Goal: Navigation & Orientation: Find specific page/section

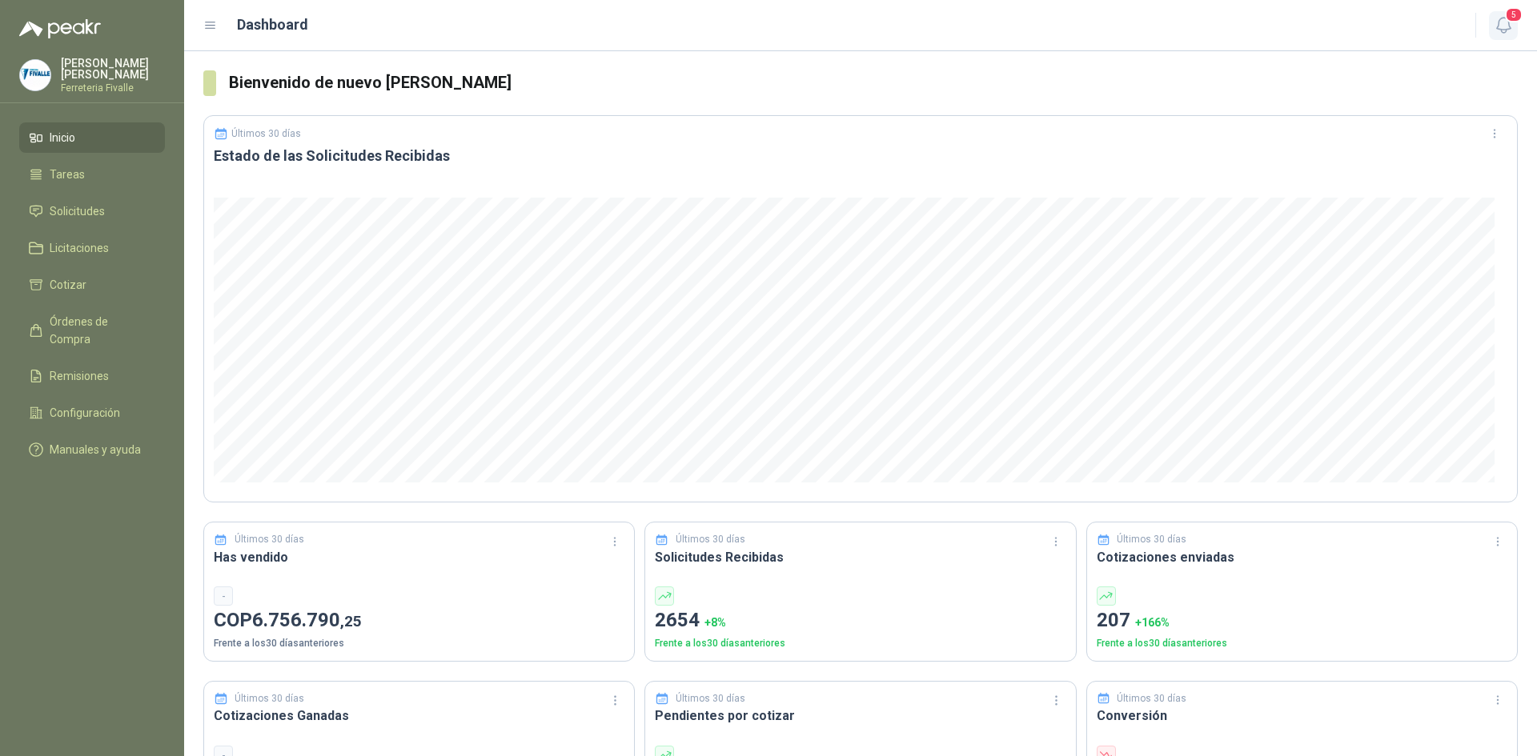
click at [1510, 28] on icon "button" at bounding box center [1503, 25] width 14 height 15
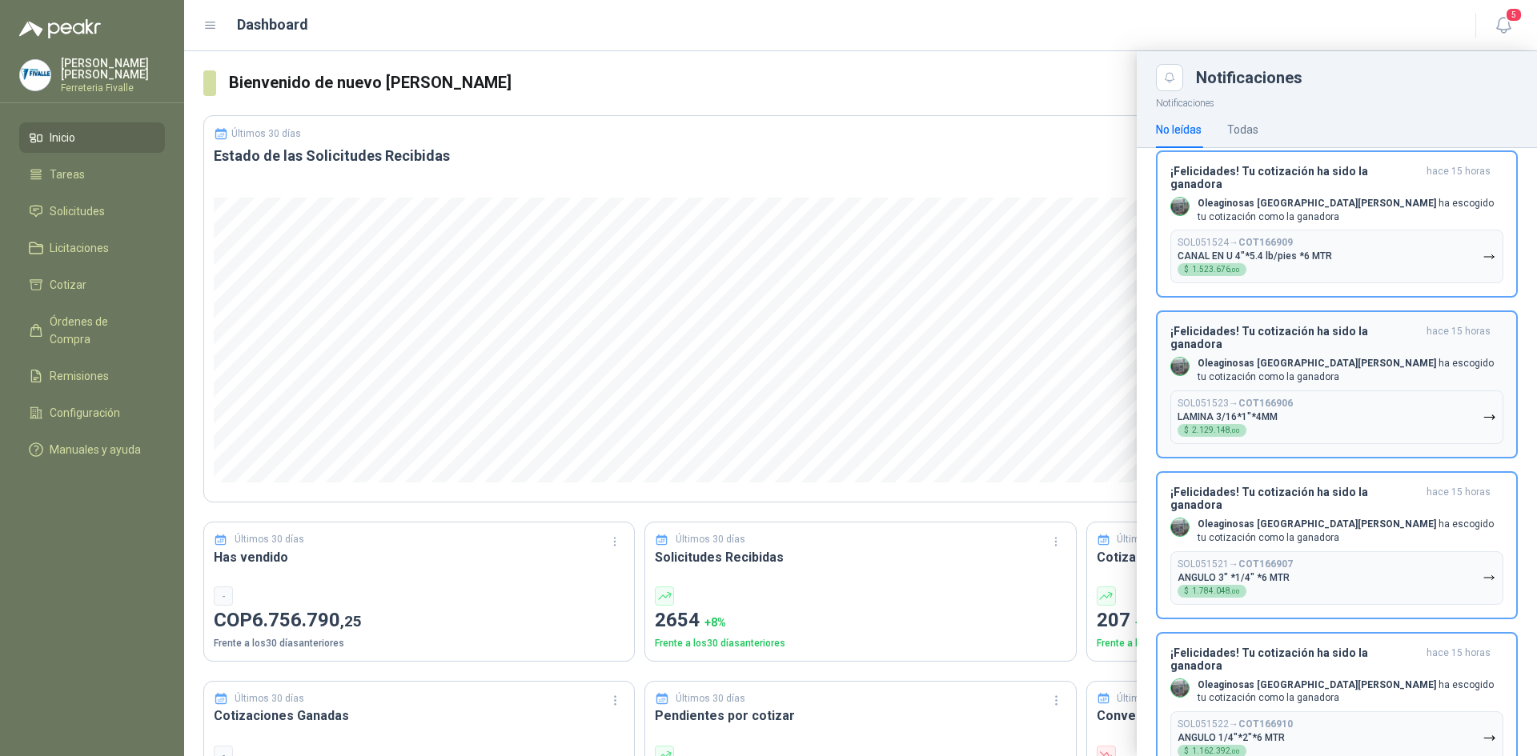
scroll to position [100, 0]
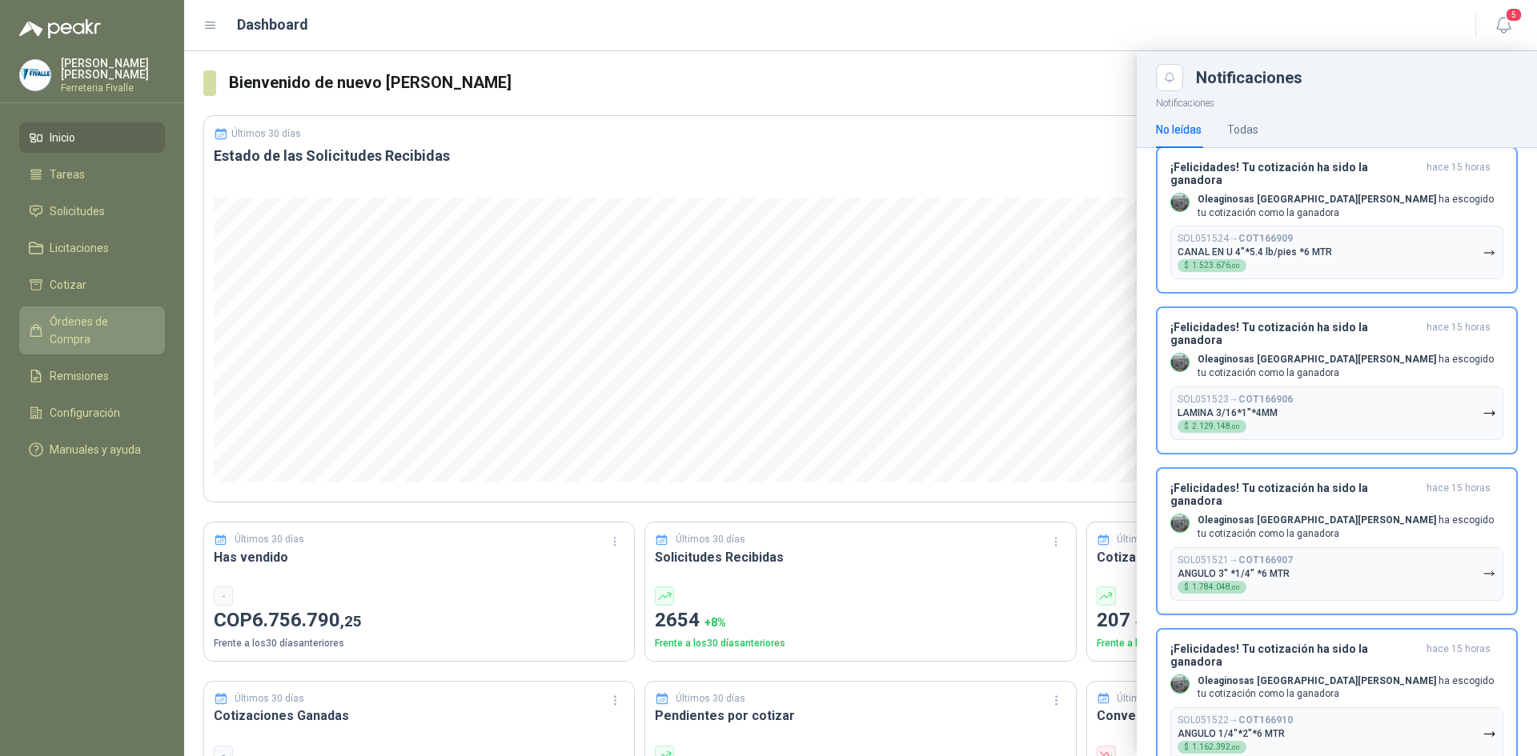
click at [114, 336] on span "Órdenes de Compra" at bounding box center [100, 330] width 100 height 35
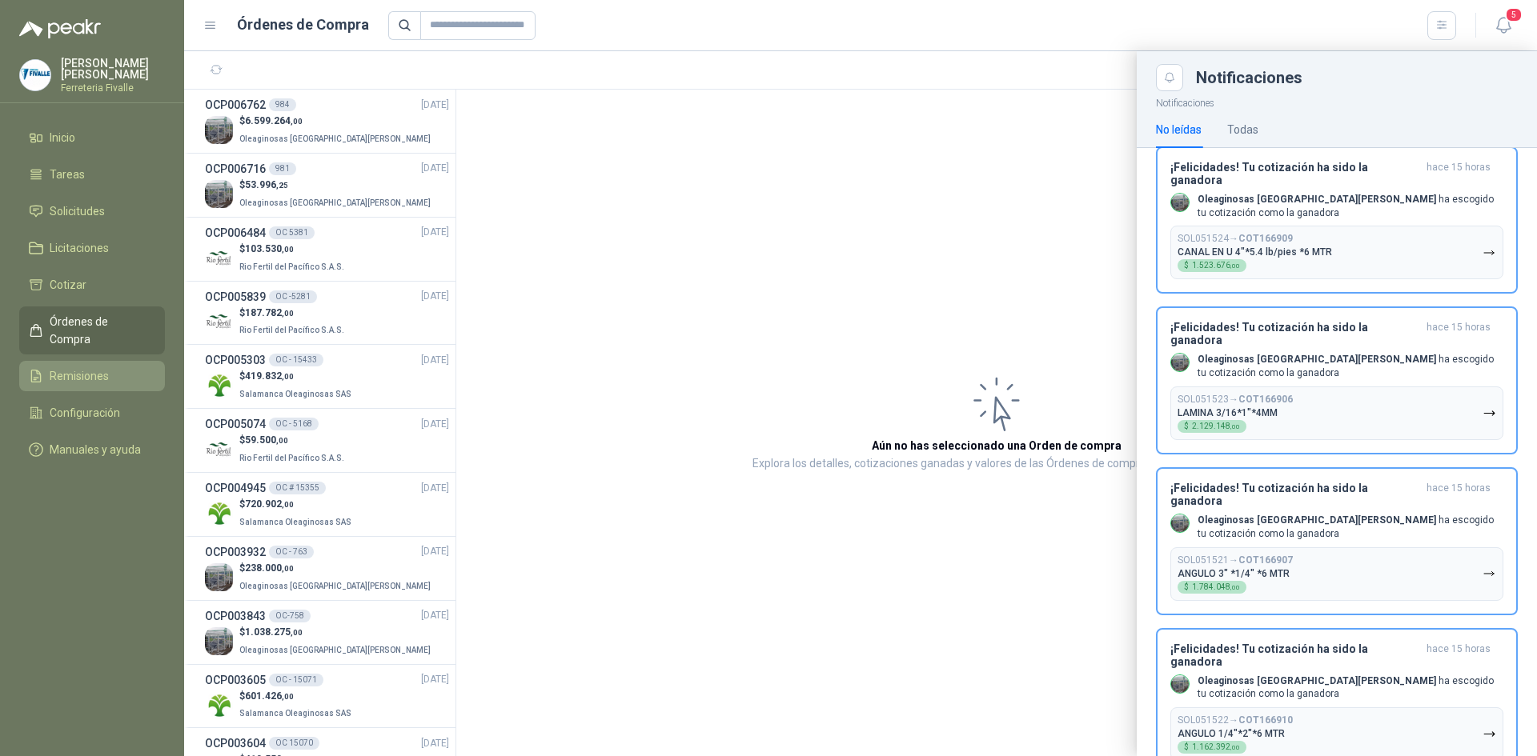
click at [106, 371] on span "Remisiones" at bounding box center [79, 376] width 59 height 18
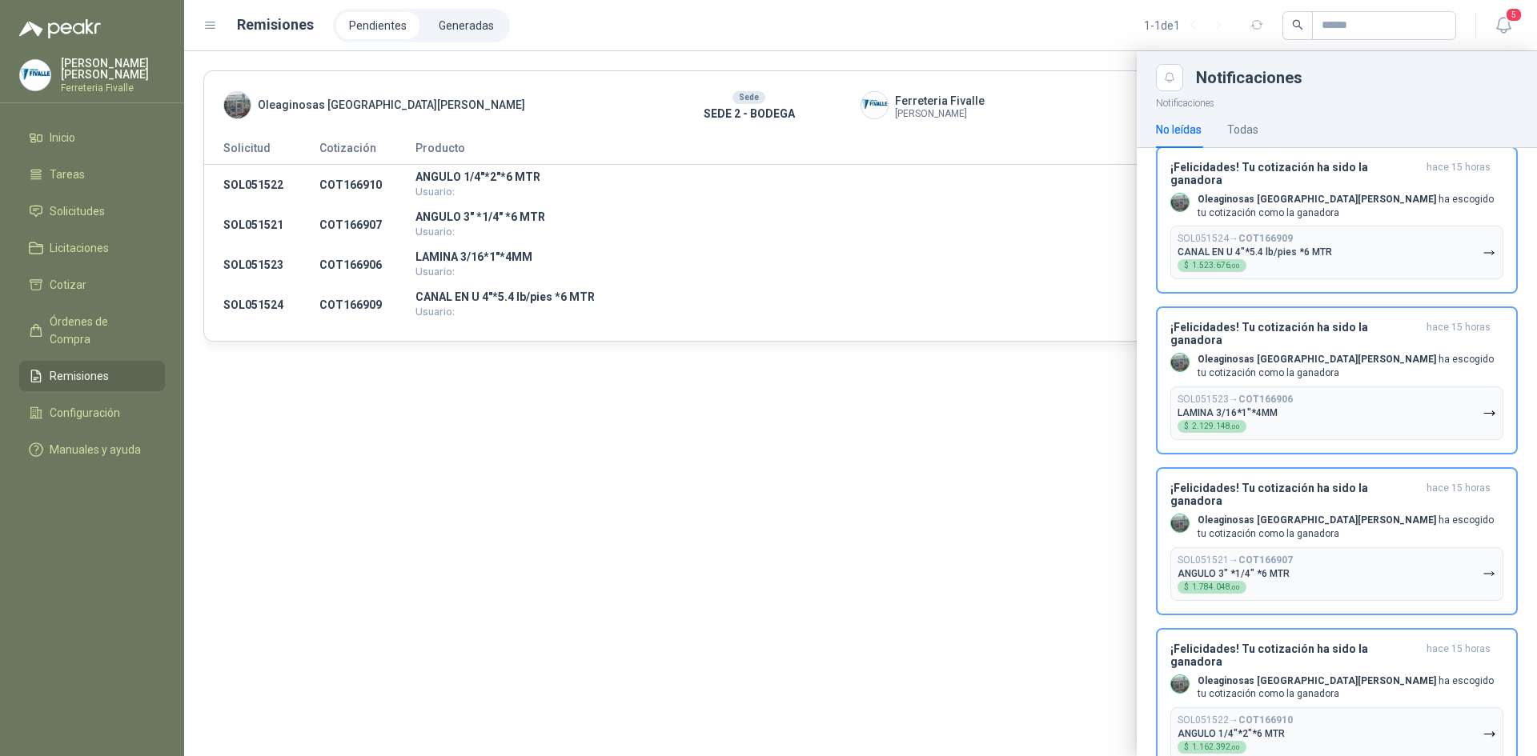
click at [756, 473] on div at bounding box center [860, 403] width 1353 height 705
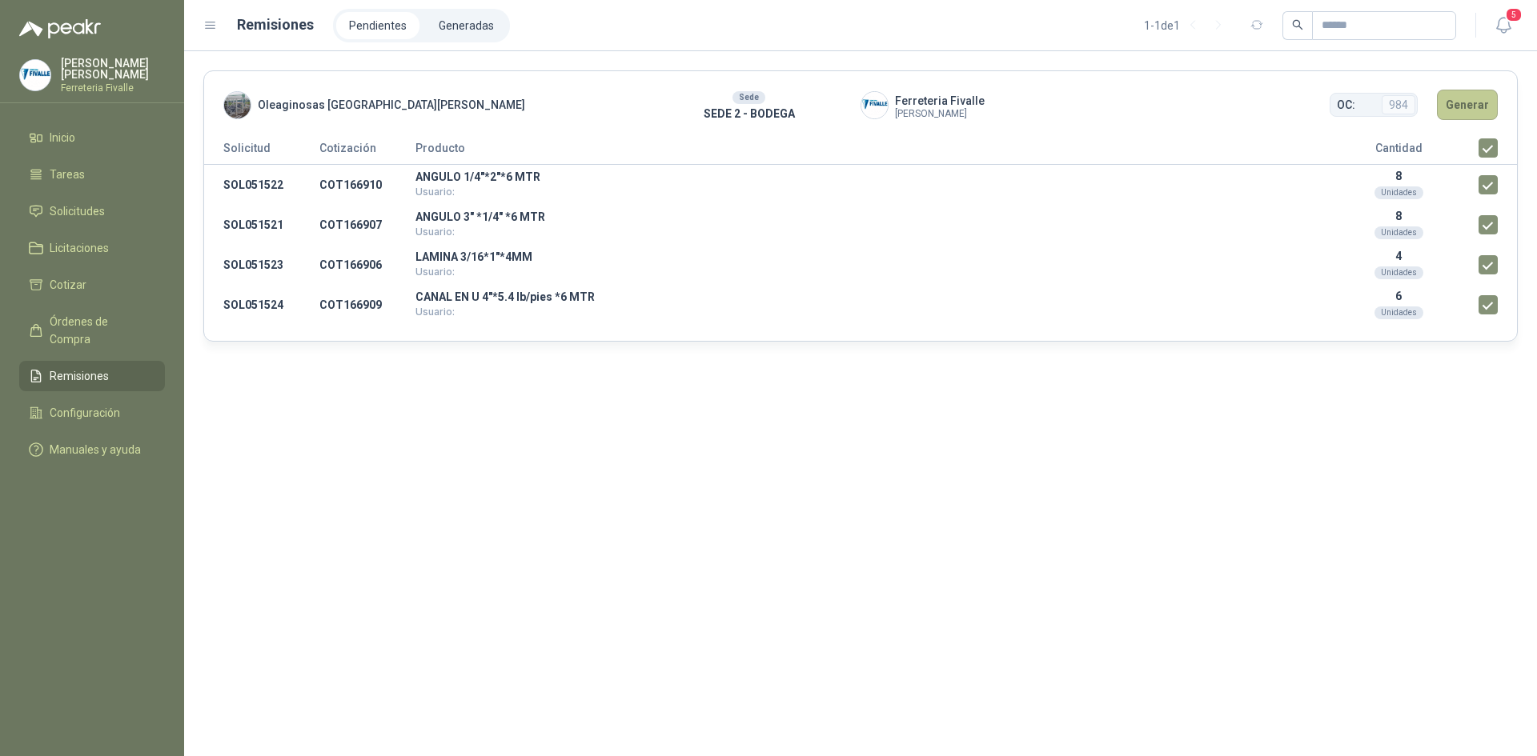
click at [1468, 106] on button "Generar" at bounding box center [1467, 105] width 61 height 30
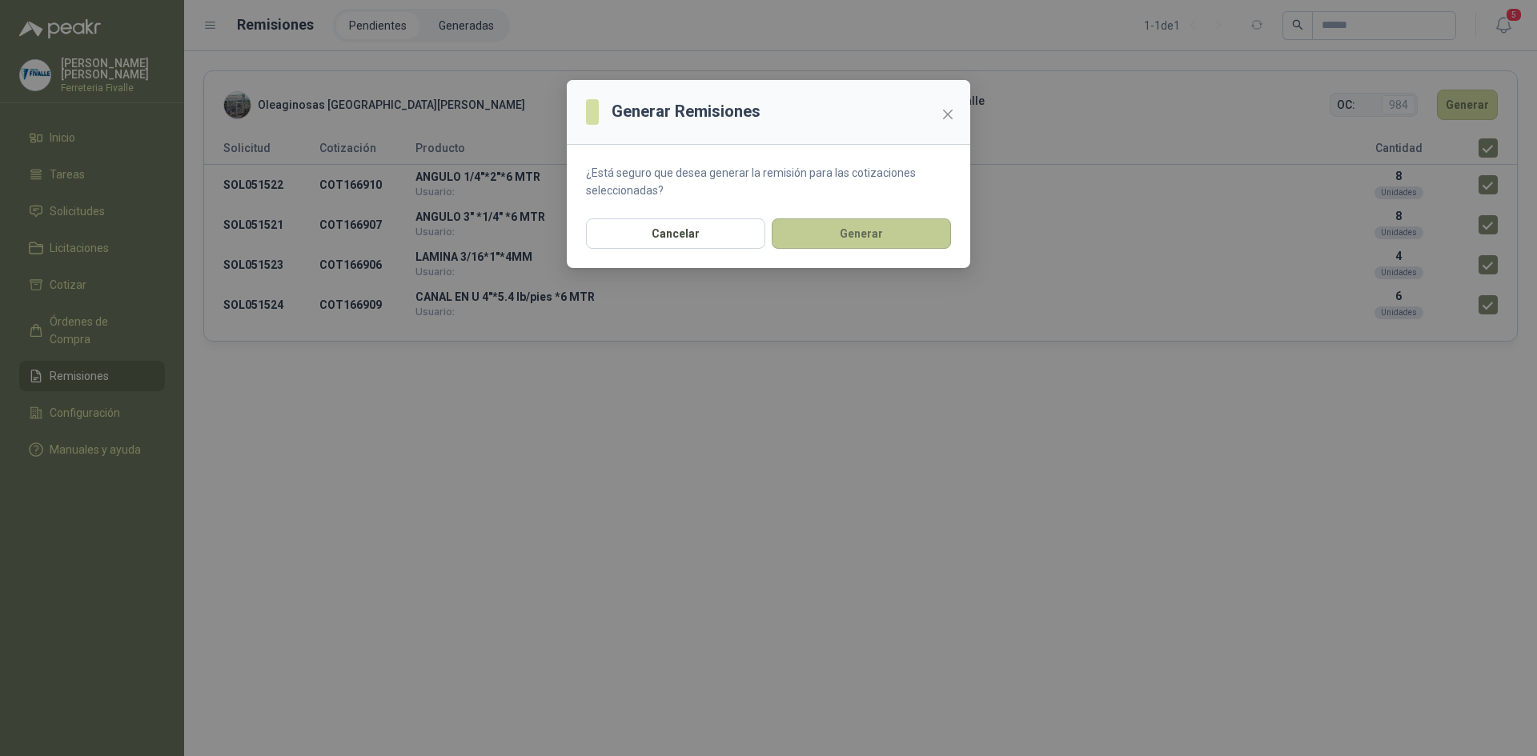
click at [886, 232] on button "Generar" at bounding box center [861, 234] width 179 height 30
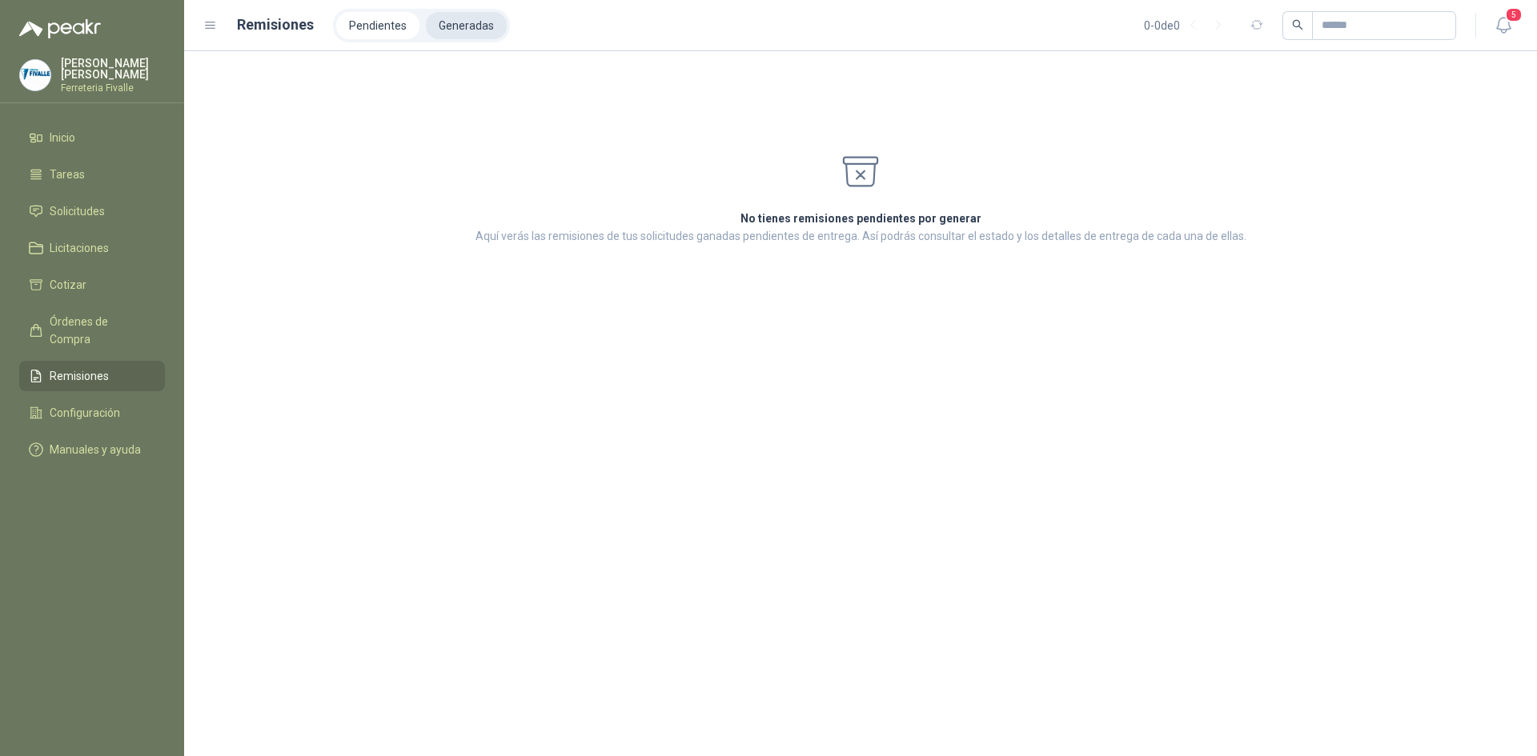
click at [449, 26] on li "Generadas" at bounding box center [466, 25] width 81 height 27
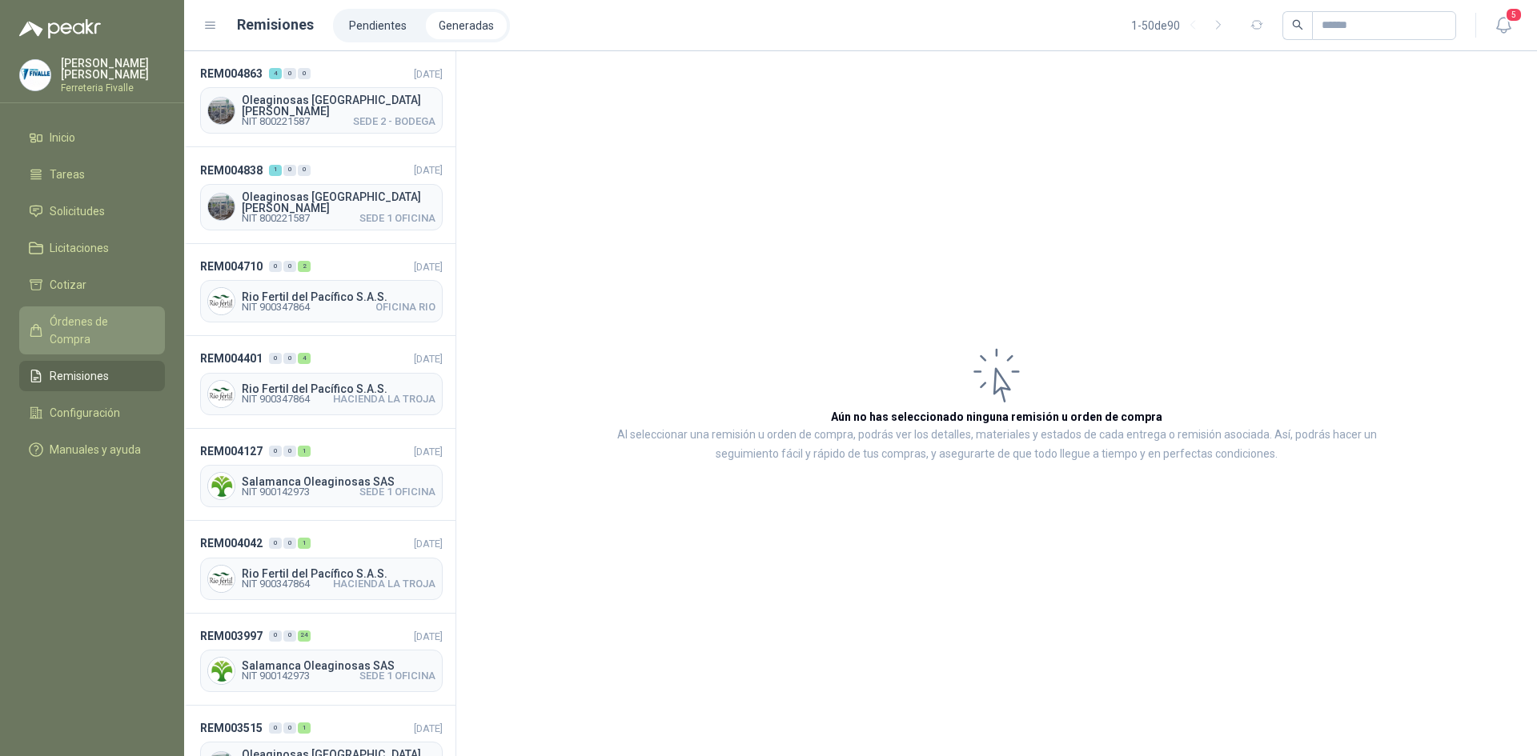
click at [100, 330] on span "Órdenes de Compra" at bounding box center [100, 330] width 100 height 35
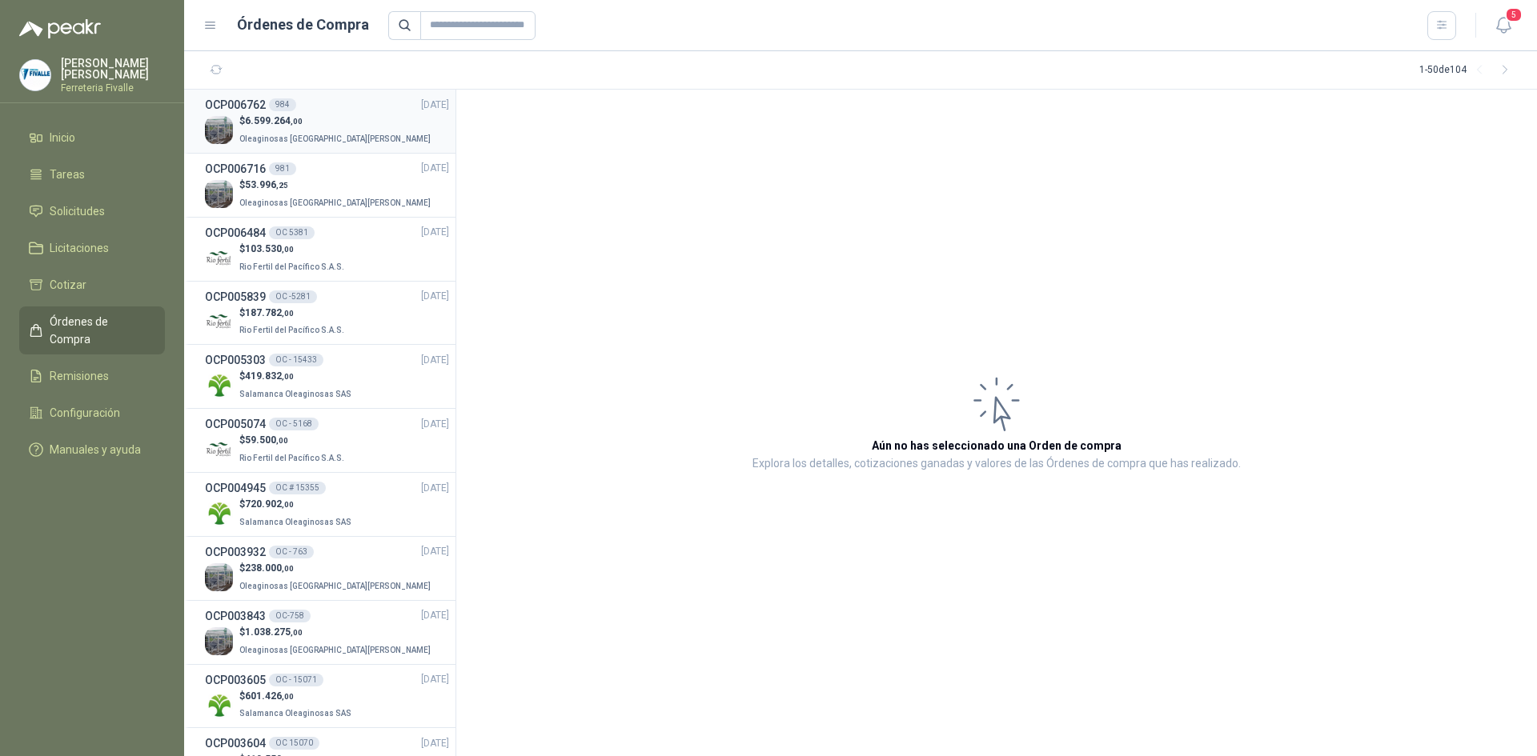
click at [338, 111] on div "OCP006762 984 [DATE]" at bounding box center [327, 105] width 244 height 18
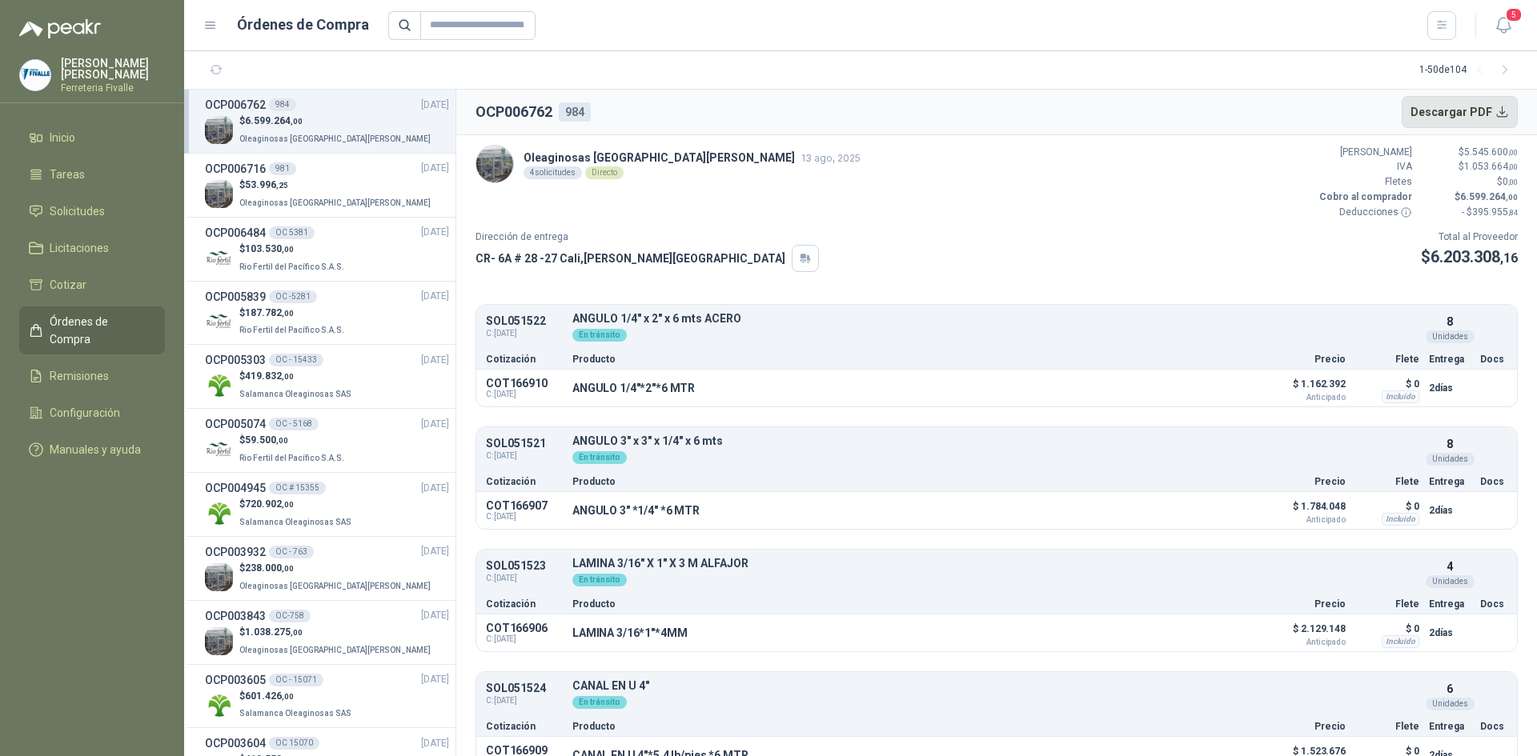
click at [1462, 115] on button "Descargar PDF" at bounding box center [1460, 112] width 117 height 32
click at [79, 370] on span "Remisiones" at bounding box center [79, 376] width 59 height 18
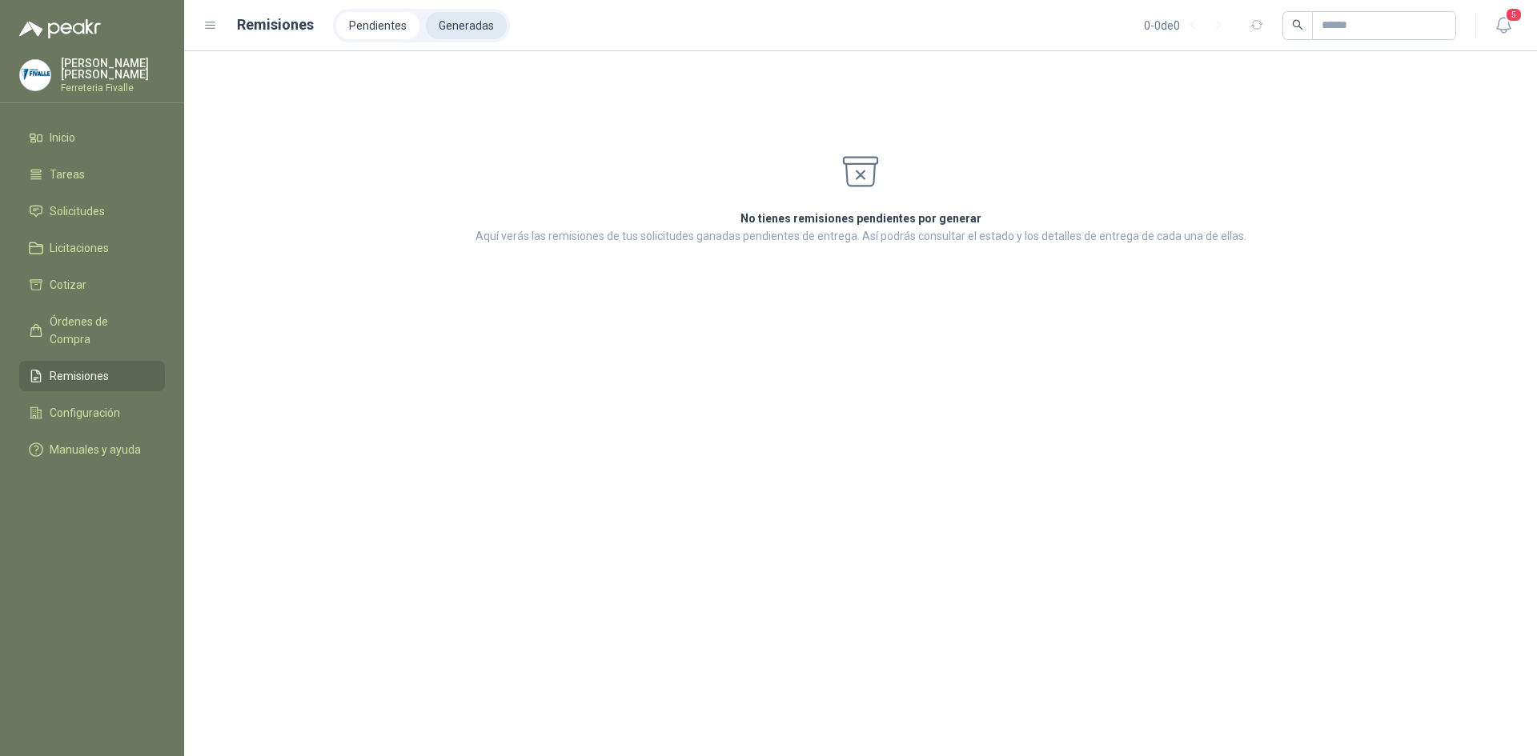
click at [466, 22] on li "Generadas" at bounding box center [466, 25] width 81 height 27
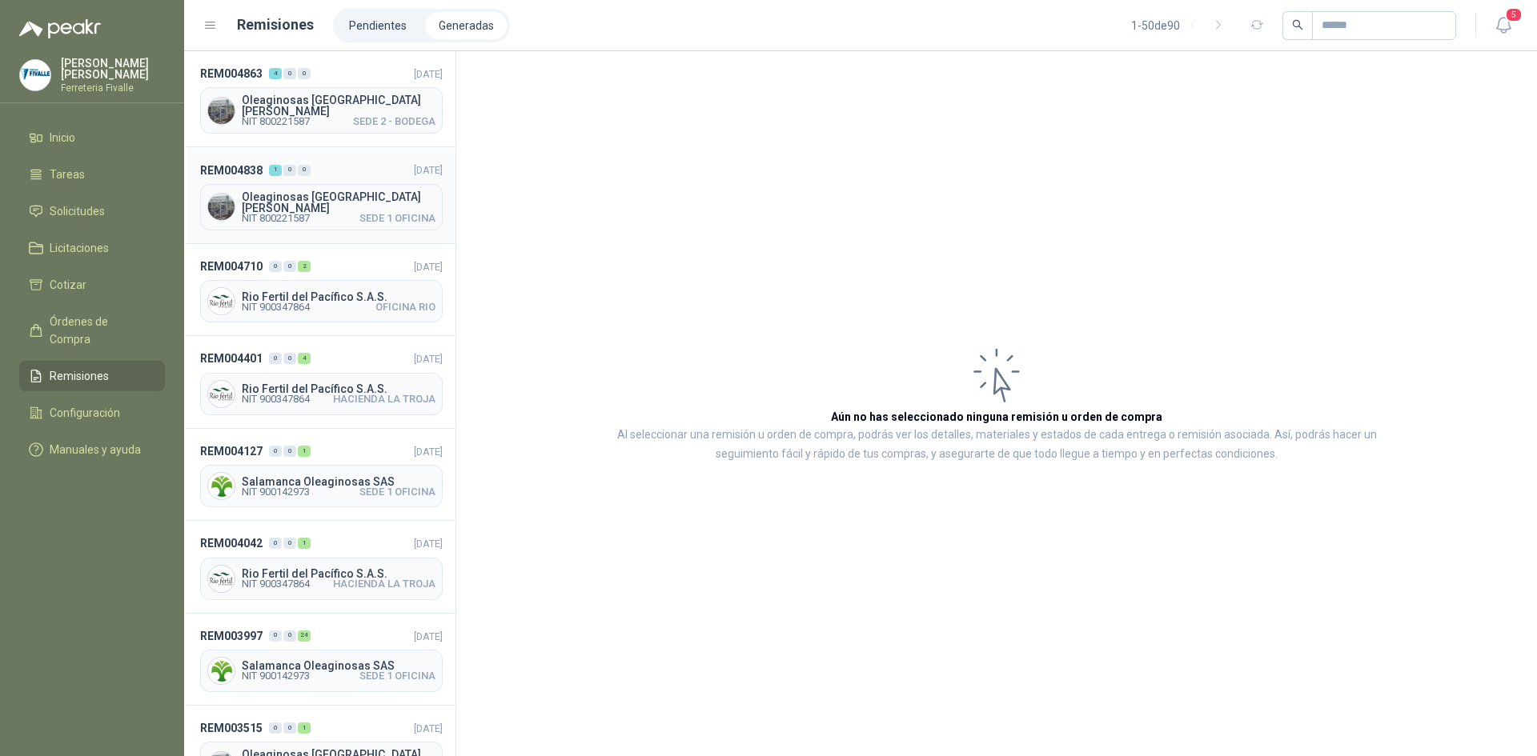
click at [347, 171] on header "REM004838 1 0 0 [DATE]" at bounding box center [321, 170] width 243 height 18
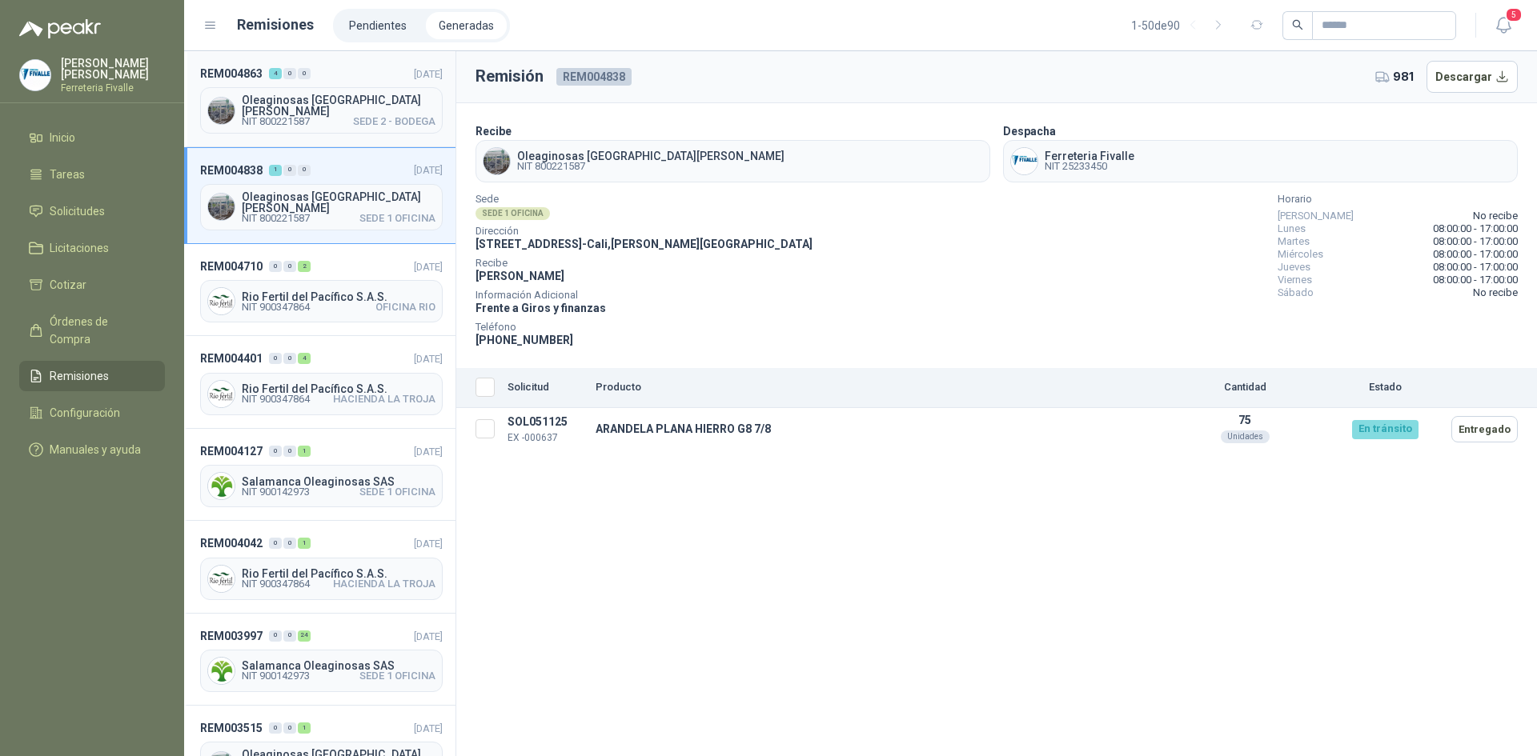
click at [364, 122] on div "Oleaginosas [GEOGRAPHIC_DATA][PERSON_NAME] NIT 800221587 SEDE 2 - [GEOGRAPHIC_D…" at bounding box center [321, 110] width 243 height 46
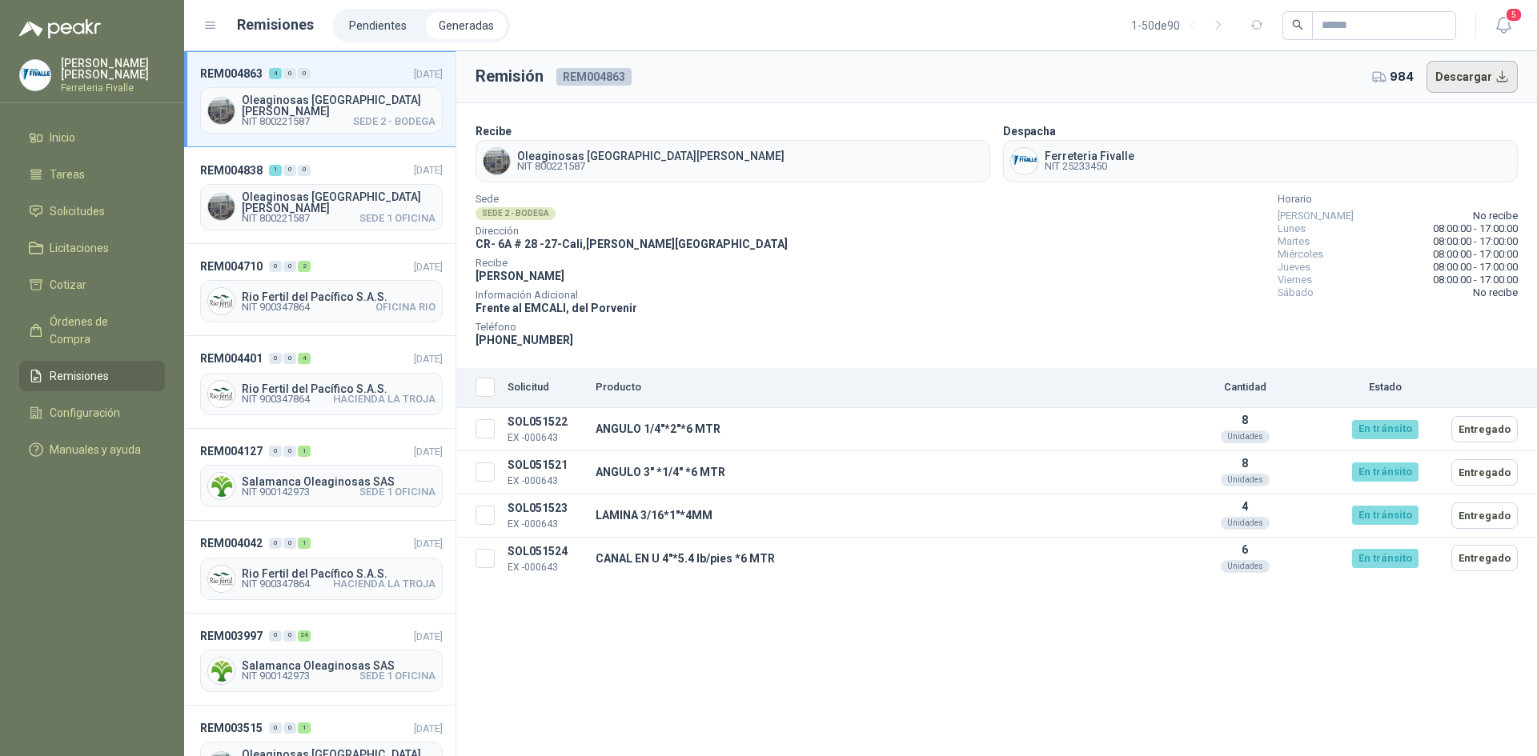
click at [1489, 71] on button "Descargar" at bounding box center [1472, 77] width 92 height 32
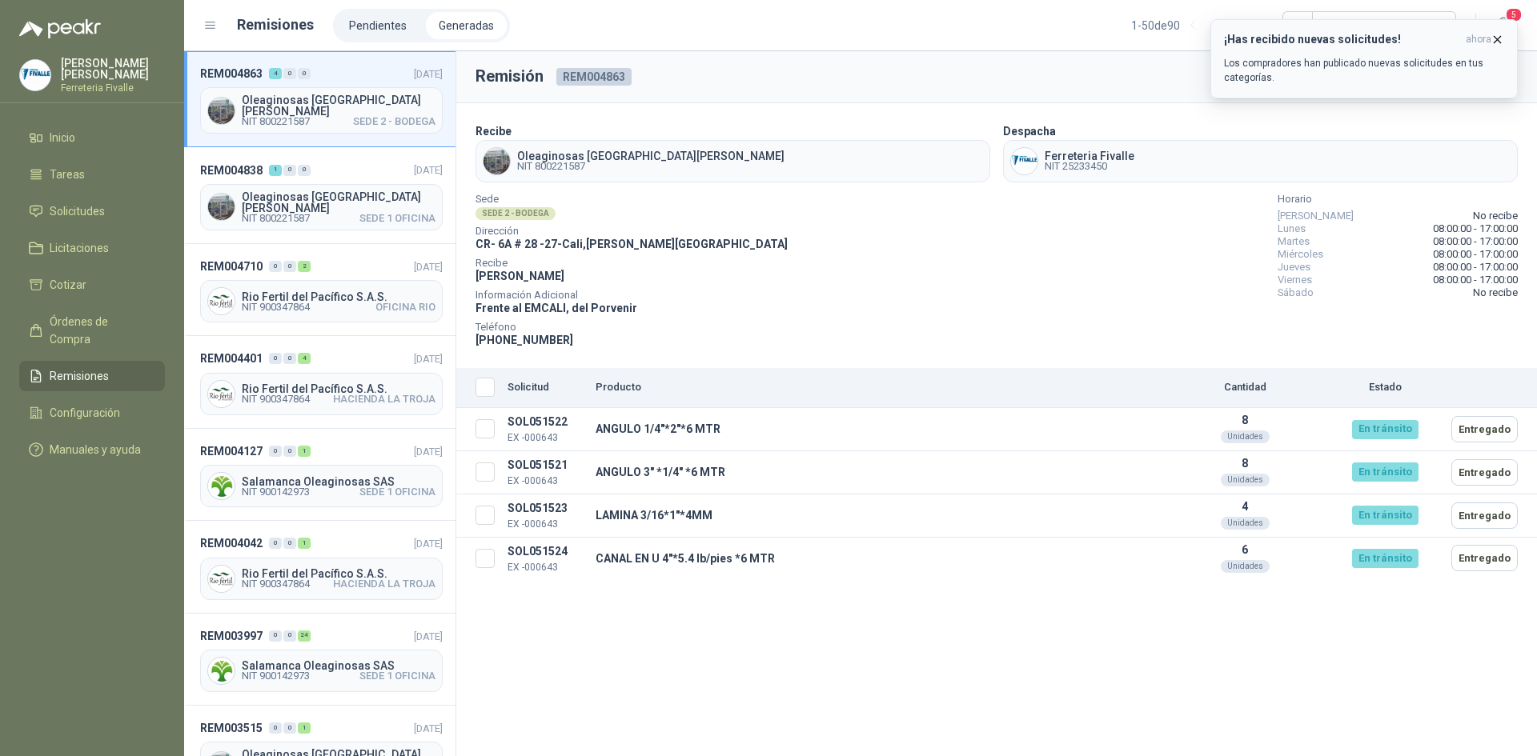
click at [1498, 37] on icon "button" at bounding box center [1497, 40] width 14 height 14
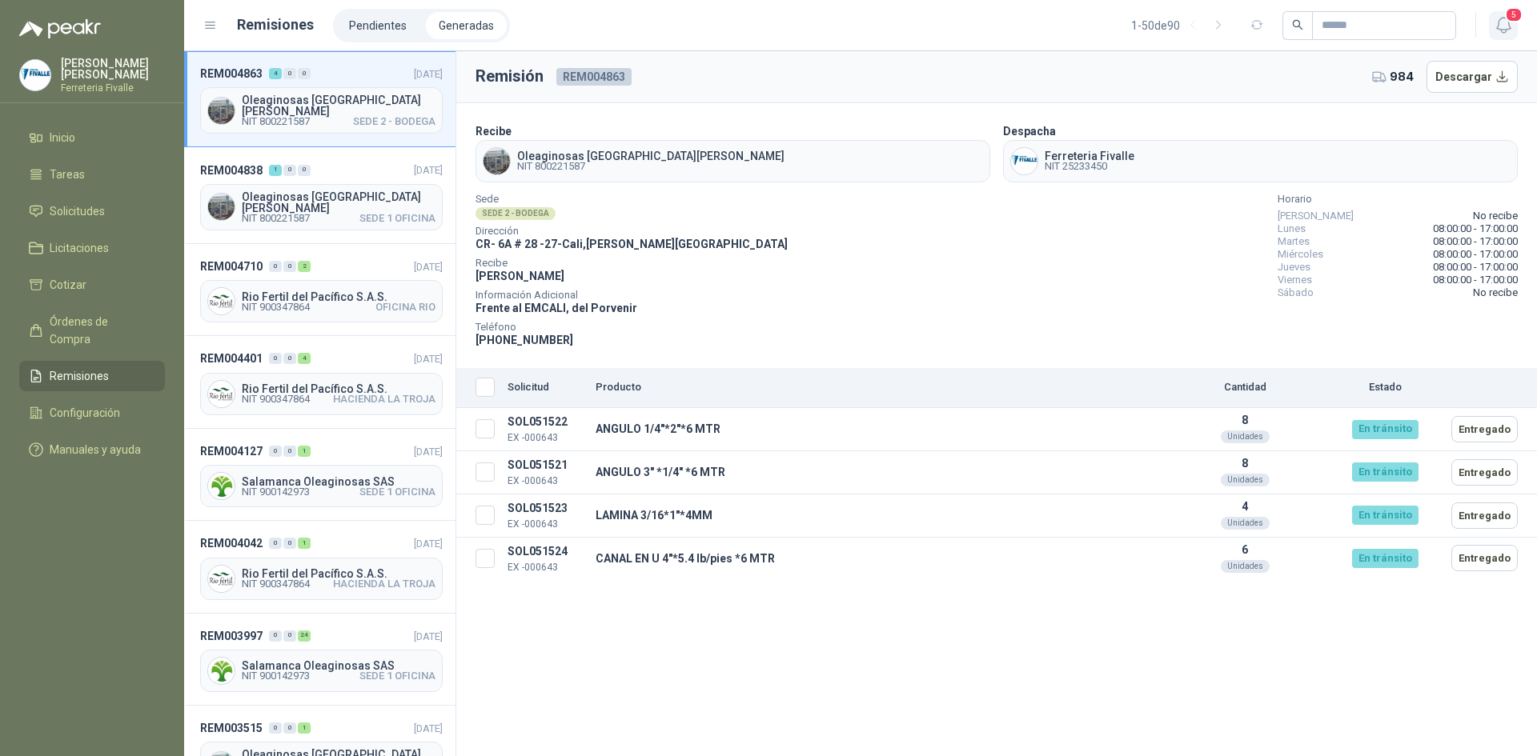
click at [1508, 25] on icon "button" at bounding box center [1503, 25] width 14 height 15
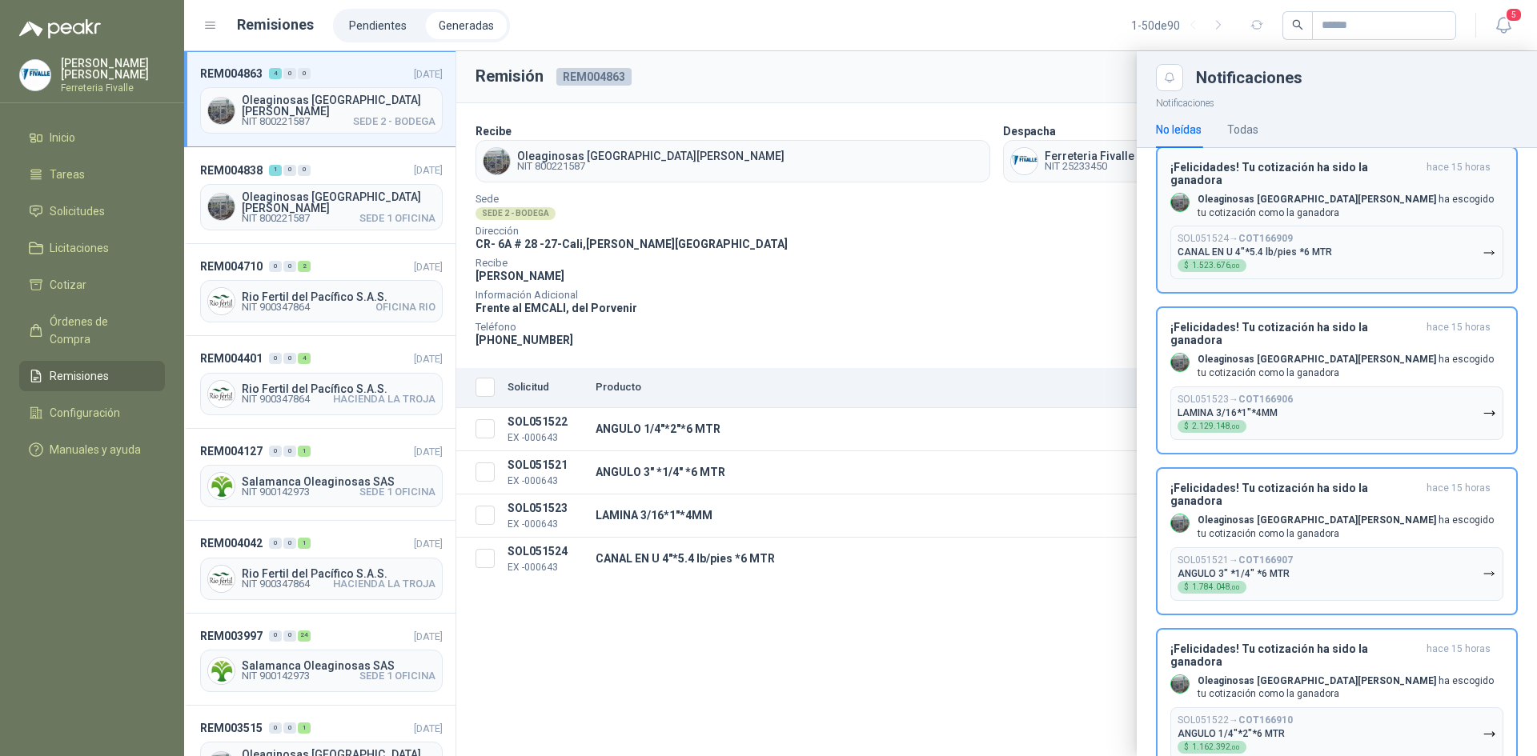
click at [1350, 259] on button "SOL051524 → COT166909 CANAL EN U 4"*5.4 lb/pies *6 MTR $ 1.523.676 ,00" at bounding box center [1336, 253] width 333 height 54
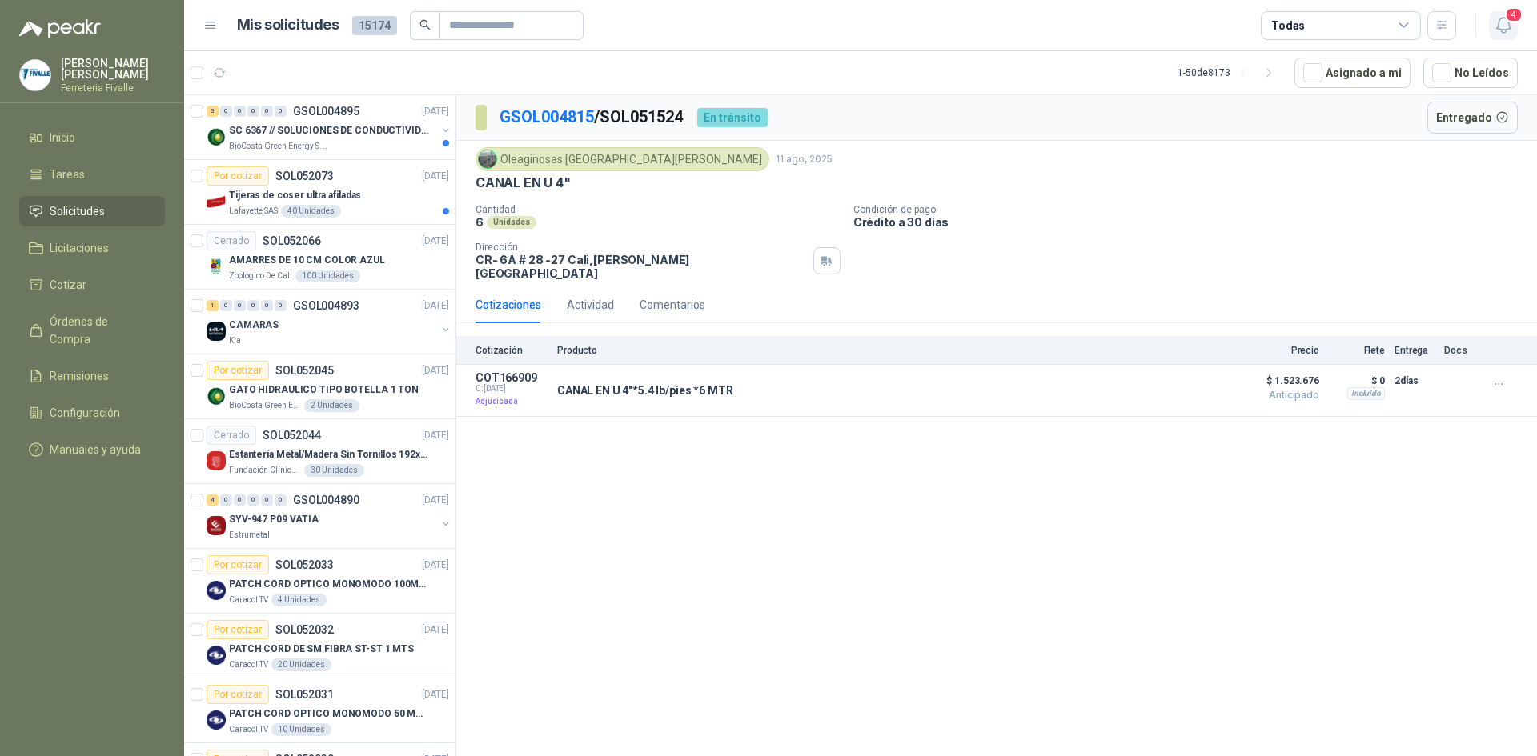
click at [1504, 22] on icon "button" at bounding box center [1504, 25] width 20 height 20
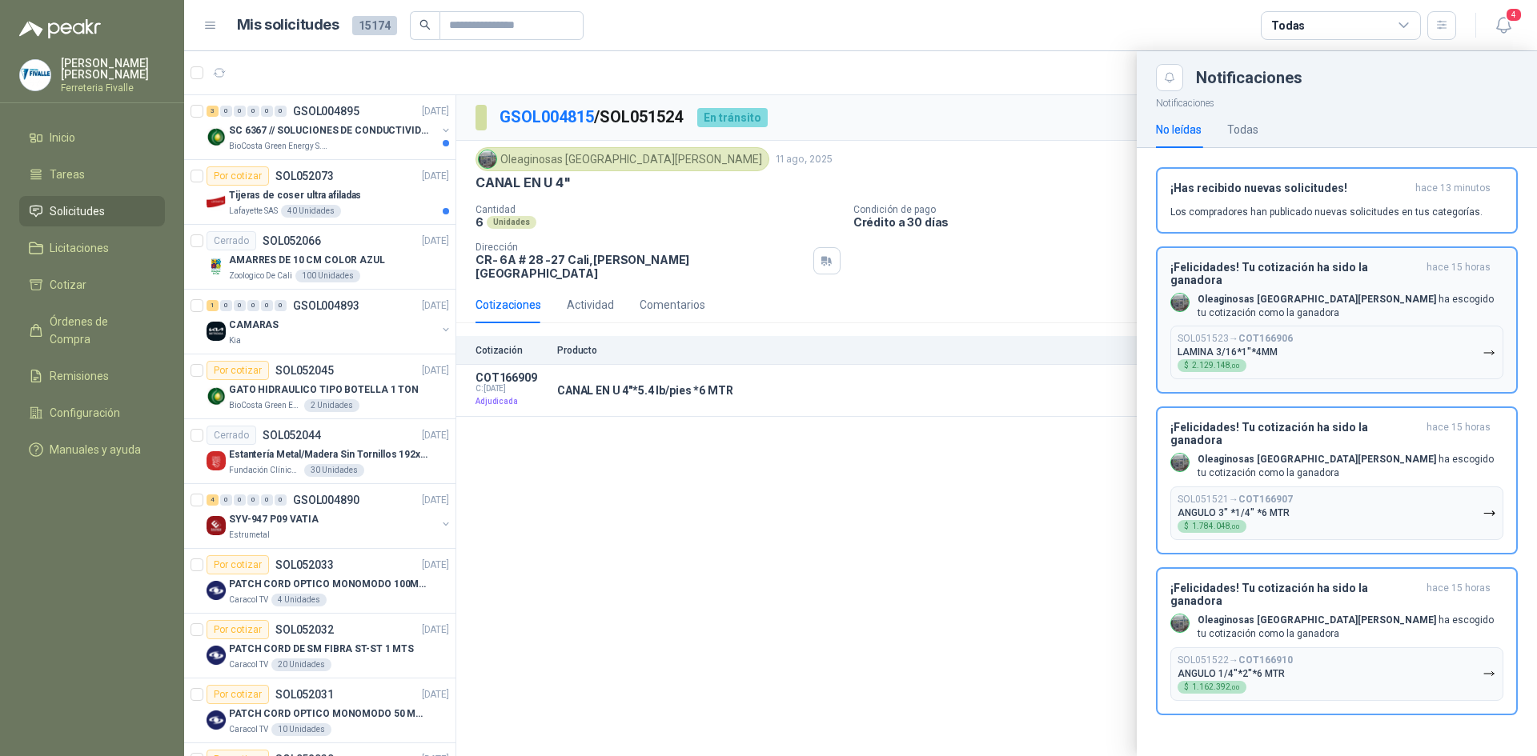
click at [1344, 339] on button "SOL051523 → COT166906 LAMINA 3/16*1"*4MM $ 2.129.148 ,00" at bounding box center [1336, 353] width 333 height 54
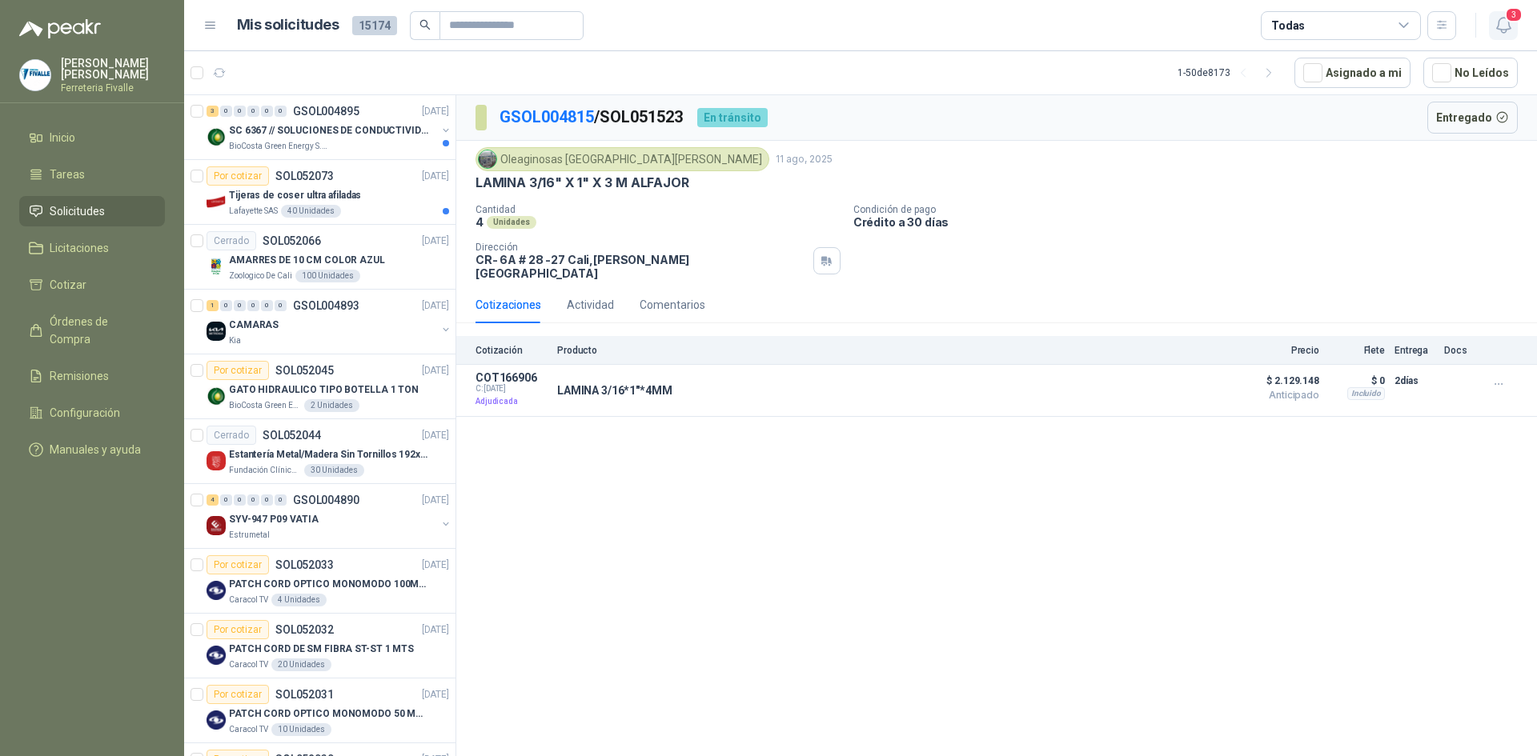
click at [1512, 32] on icon "button" at bounding box center [1504, 25] width 20 height 20
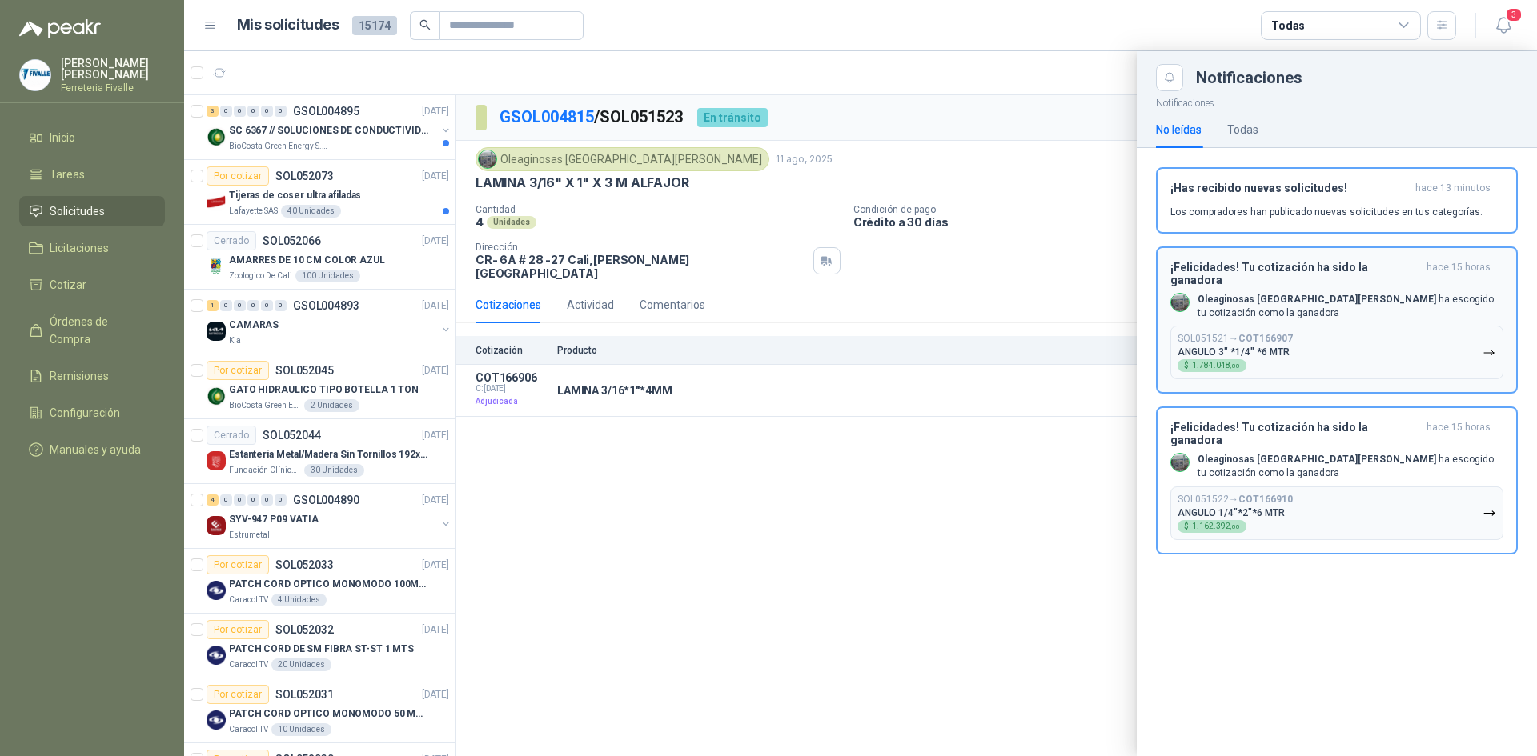
click at [1371, 326] on button "SOL051521 → COT166907 [PERSON_NAME] 3" *1/4" *6 MTR $ 1.784.048 ,00" at bounding box center [1336, 353] width 333 height 54
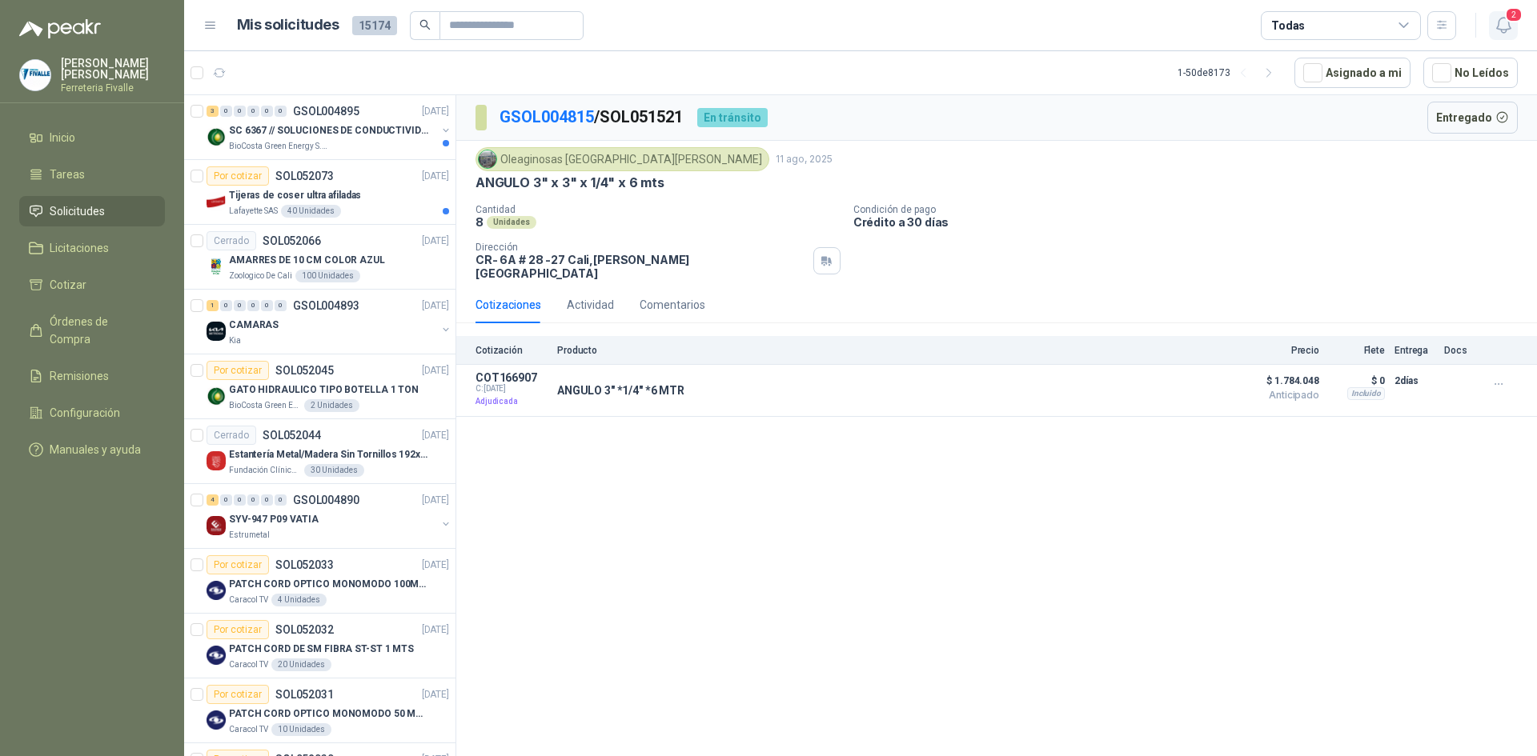
click at [1504, 21] on icon "button" at bounding box center [1504, 25] width 20 height 20
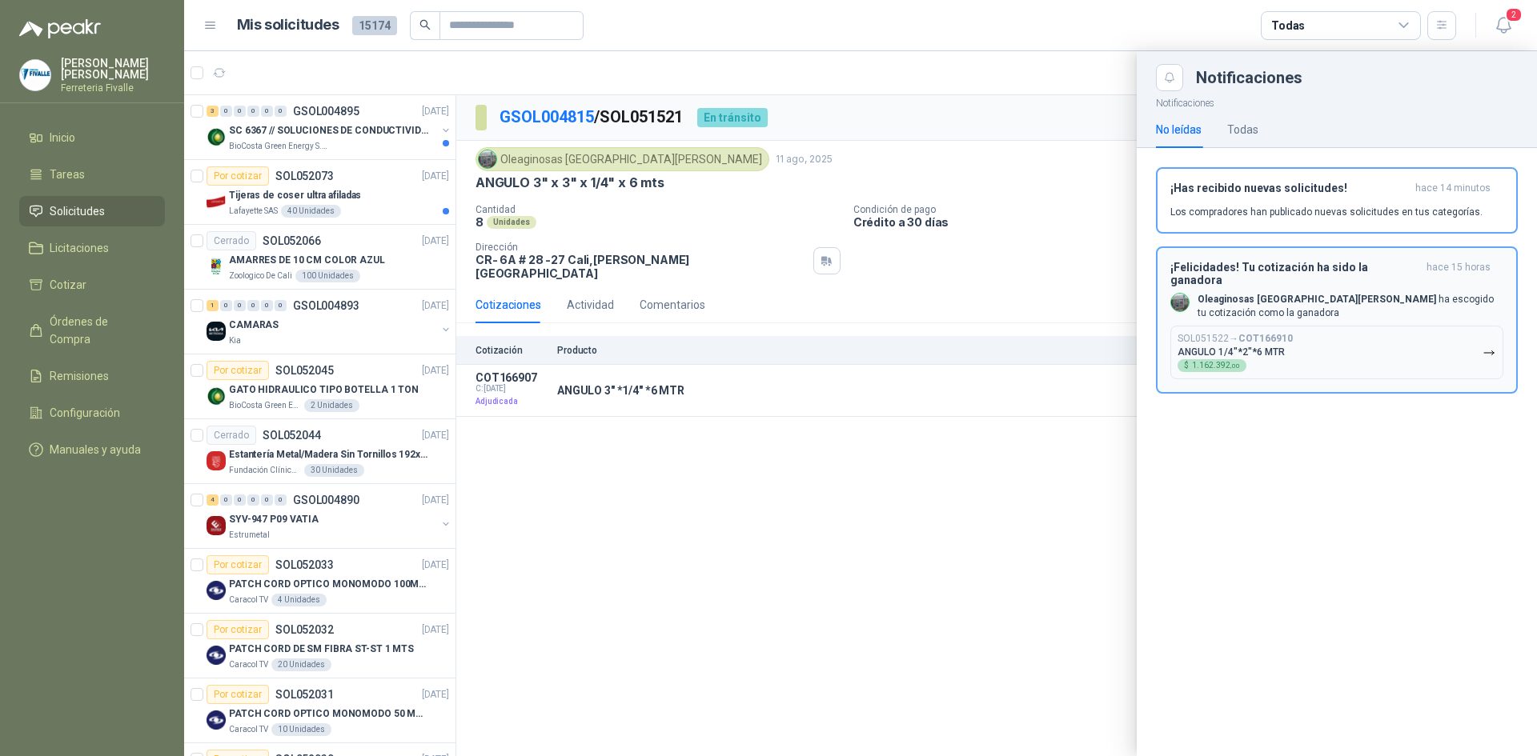
click at [1326, 344] on button "SOL051522 → COT166910 [PERSON_NAME] 1/4"*2"*6 MTR $ 1.162.392 ,00" at bounding box center [1336, 353] width 333 height 54
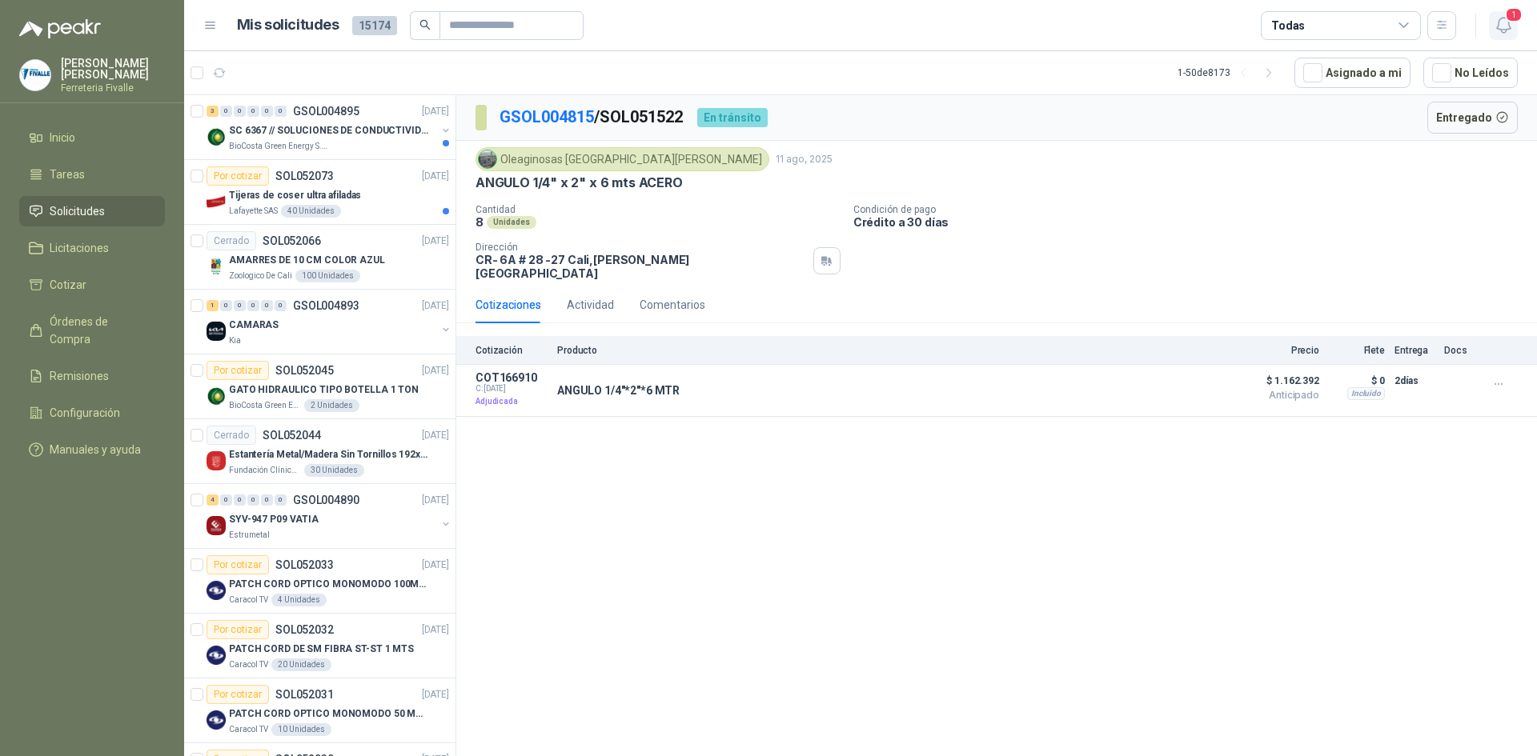
click at [1508, 30] on icon "button" at bounding box center [1503, 25] width 14 height 15
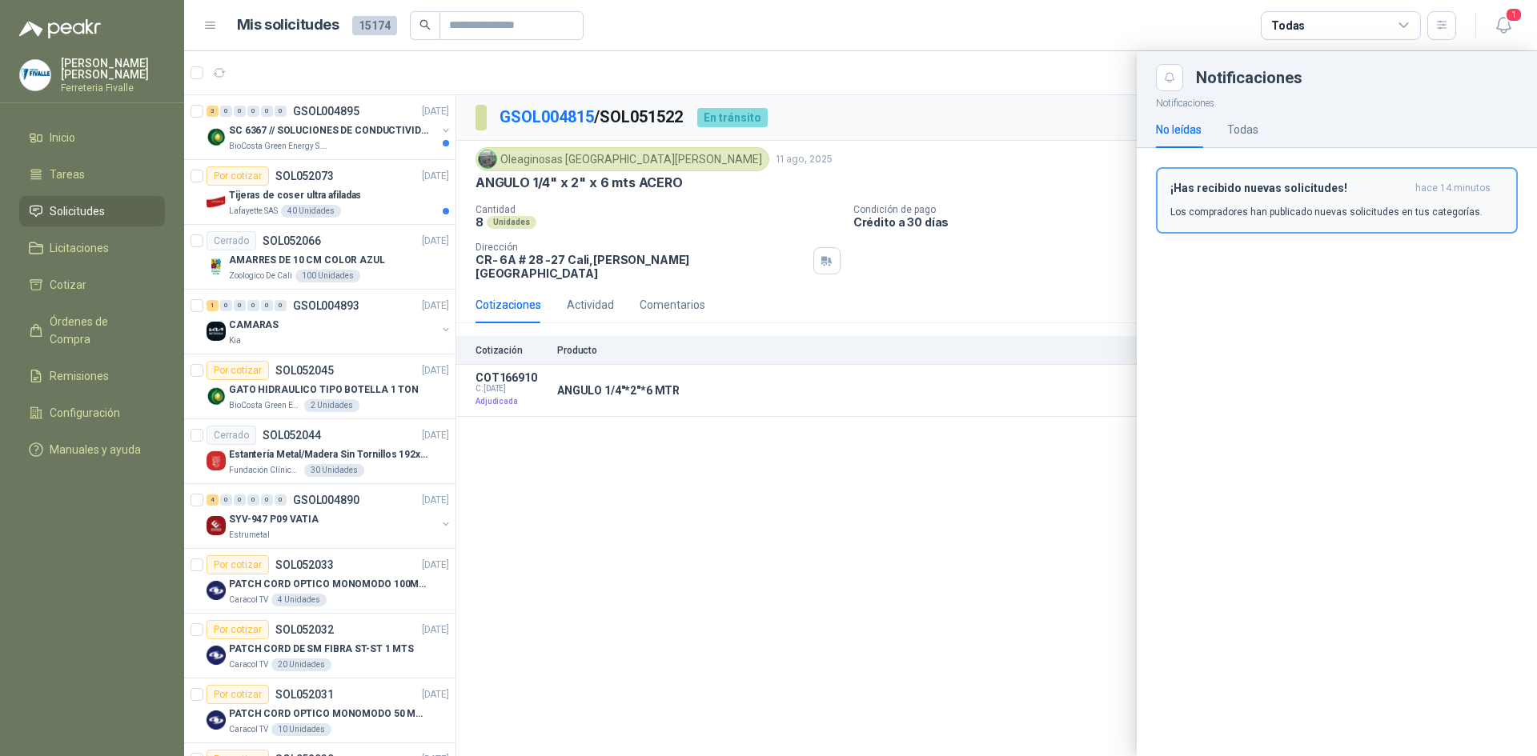
click at [1281, 195] on div "¡Has recibido nuevas solicitudes! hace 14 minutos Los compradores han publicado…" at bounding box center [1336, 201] width 333 height 38
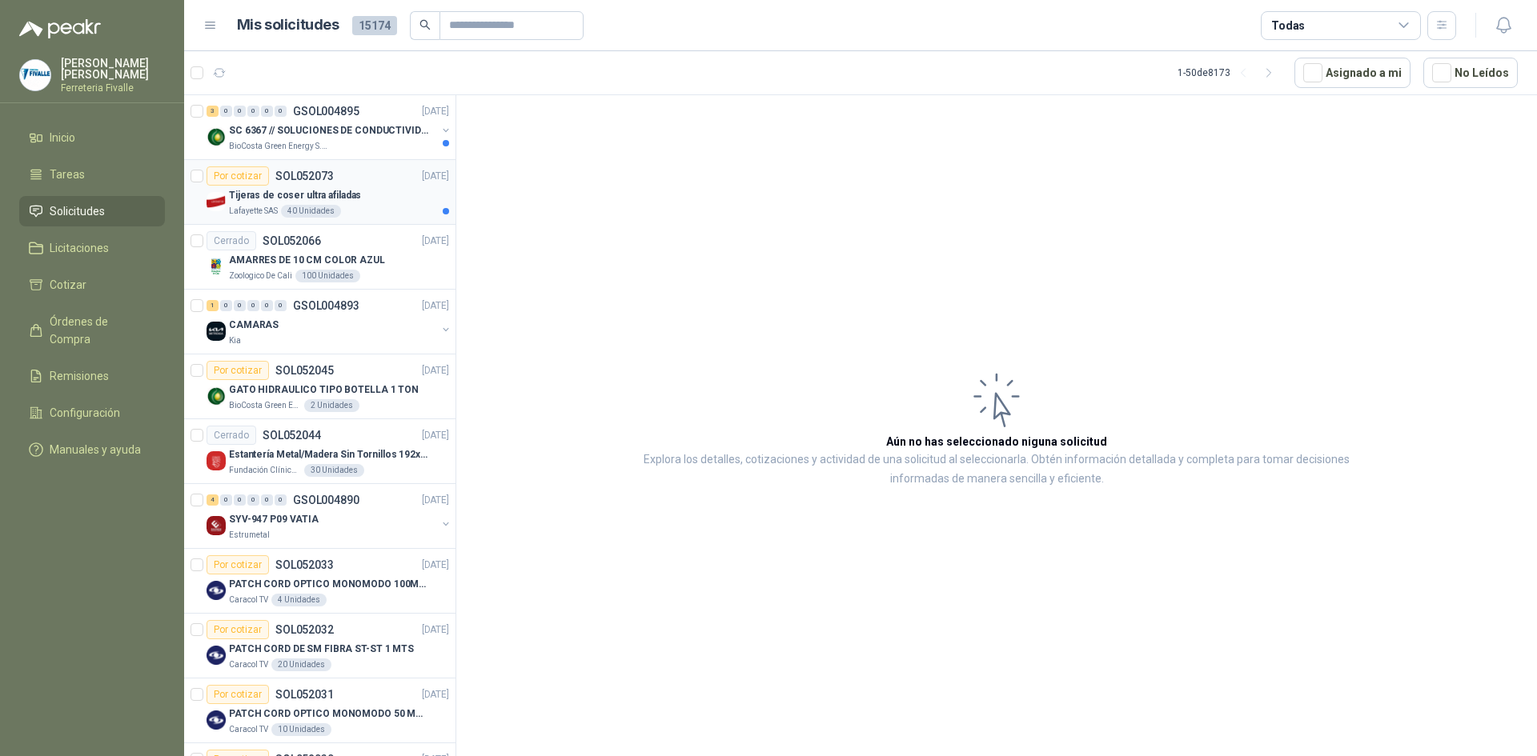
click at [356, 192] on div "Tijeras de coser ultra afiladas" at bounding box center [339, 195] width 220 height 19
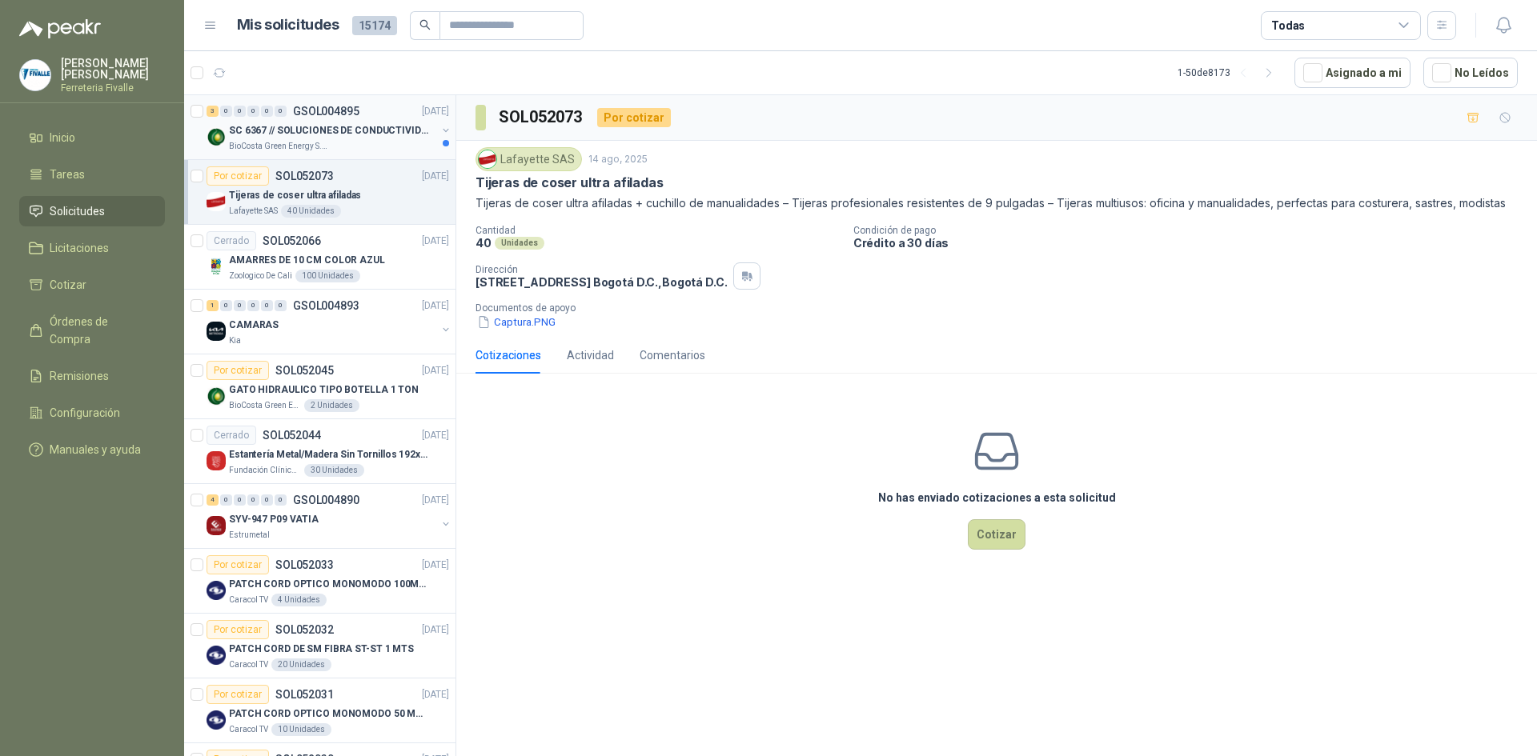
click at [355, 145] on div "BioCosta Green Energy S.A.S" at bounding box center [332, 146] width 207 height 13
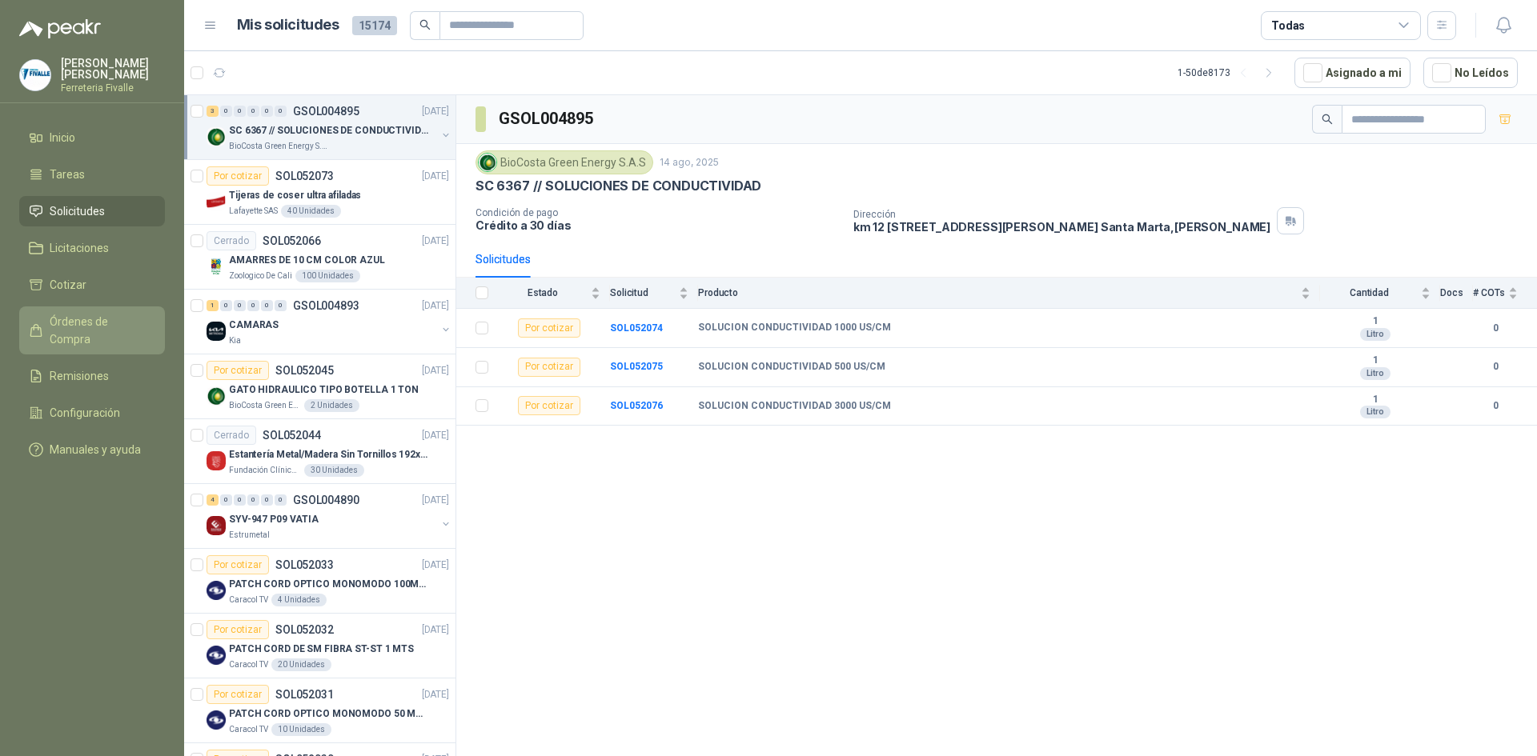
click at [97, 338] on span "Órdenes de Compra" at bounding box center [100, 330] width 100 height 35
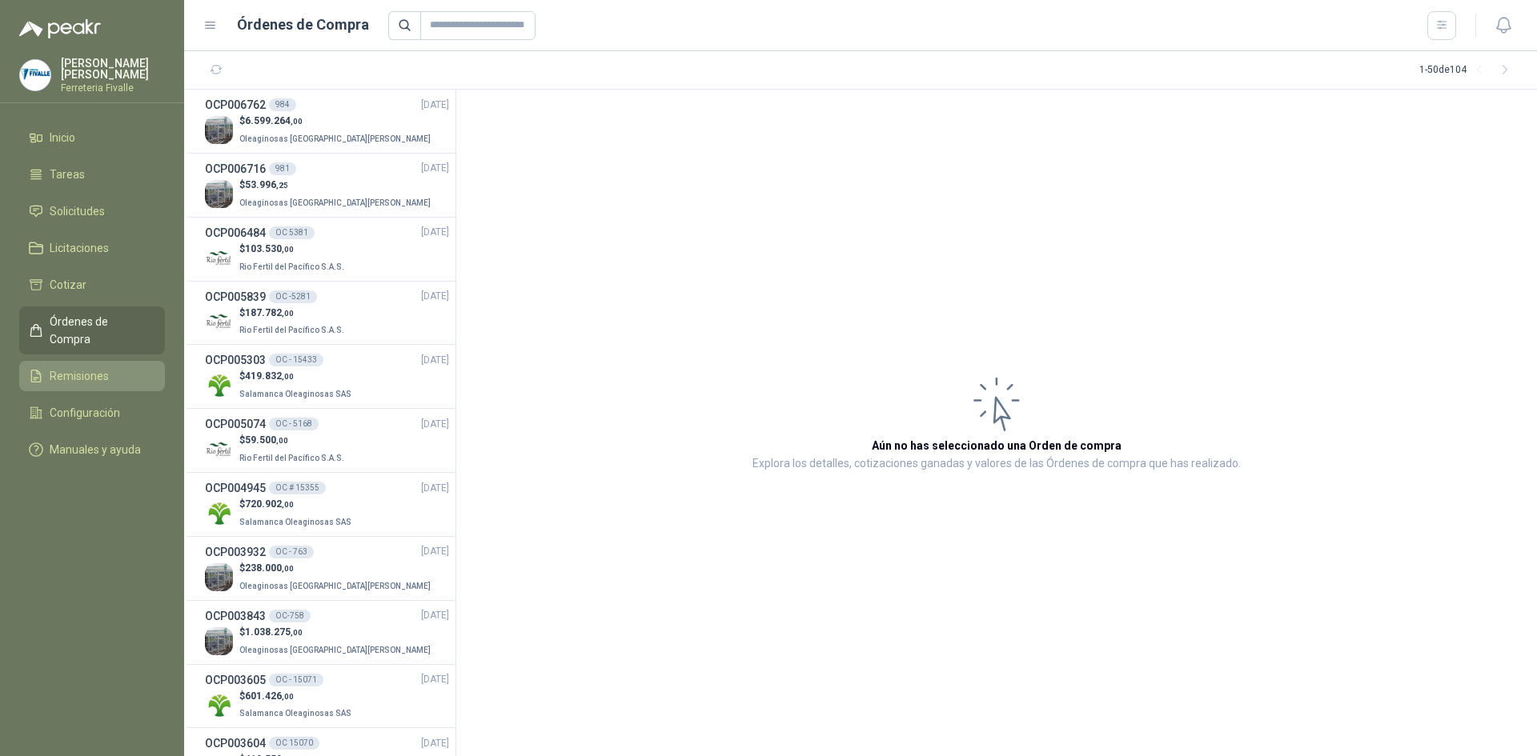
click at [102, 381] on link "Remisiones" at bounding box center [92, 376] width 146 height 30
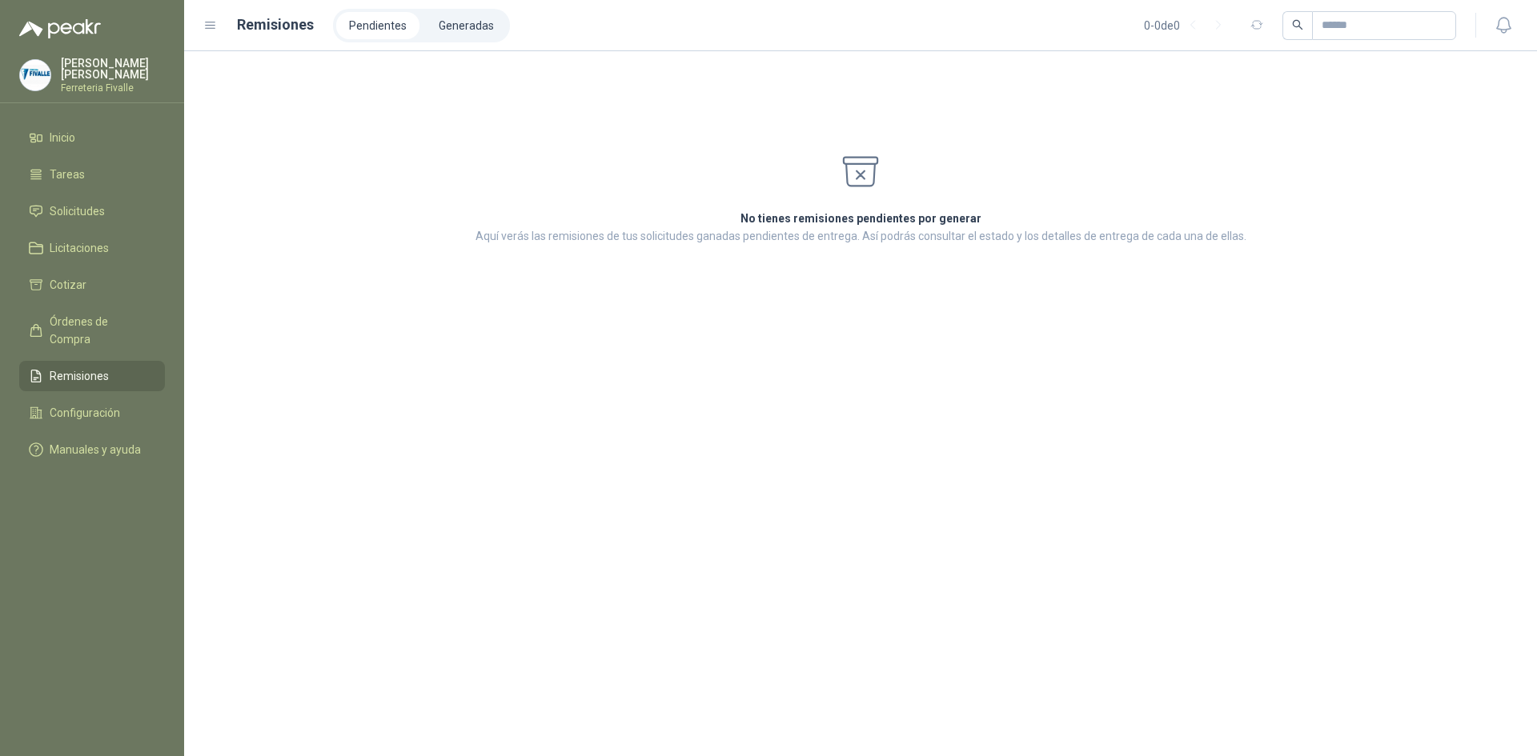
click at [75, 378] on span "Remisiones" at bounding box center [79, 376] width 59 height 18
click at [457, 30] on li "Generadas" at bounding box center [466, 25] width 81 height 27
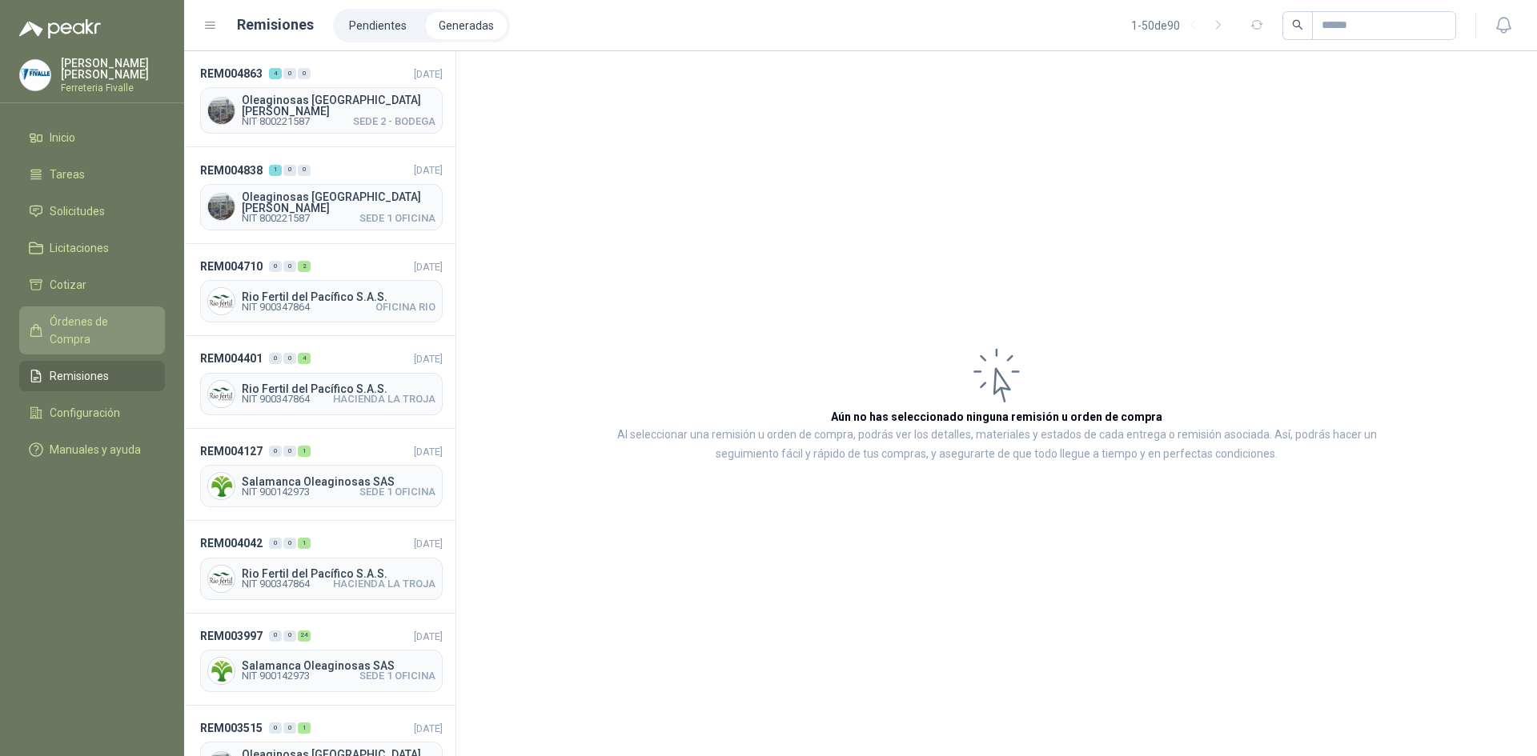
click at [92, 339] on span "Órdenes de Compra" at bounding box center [100, 330] width 100 height 35
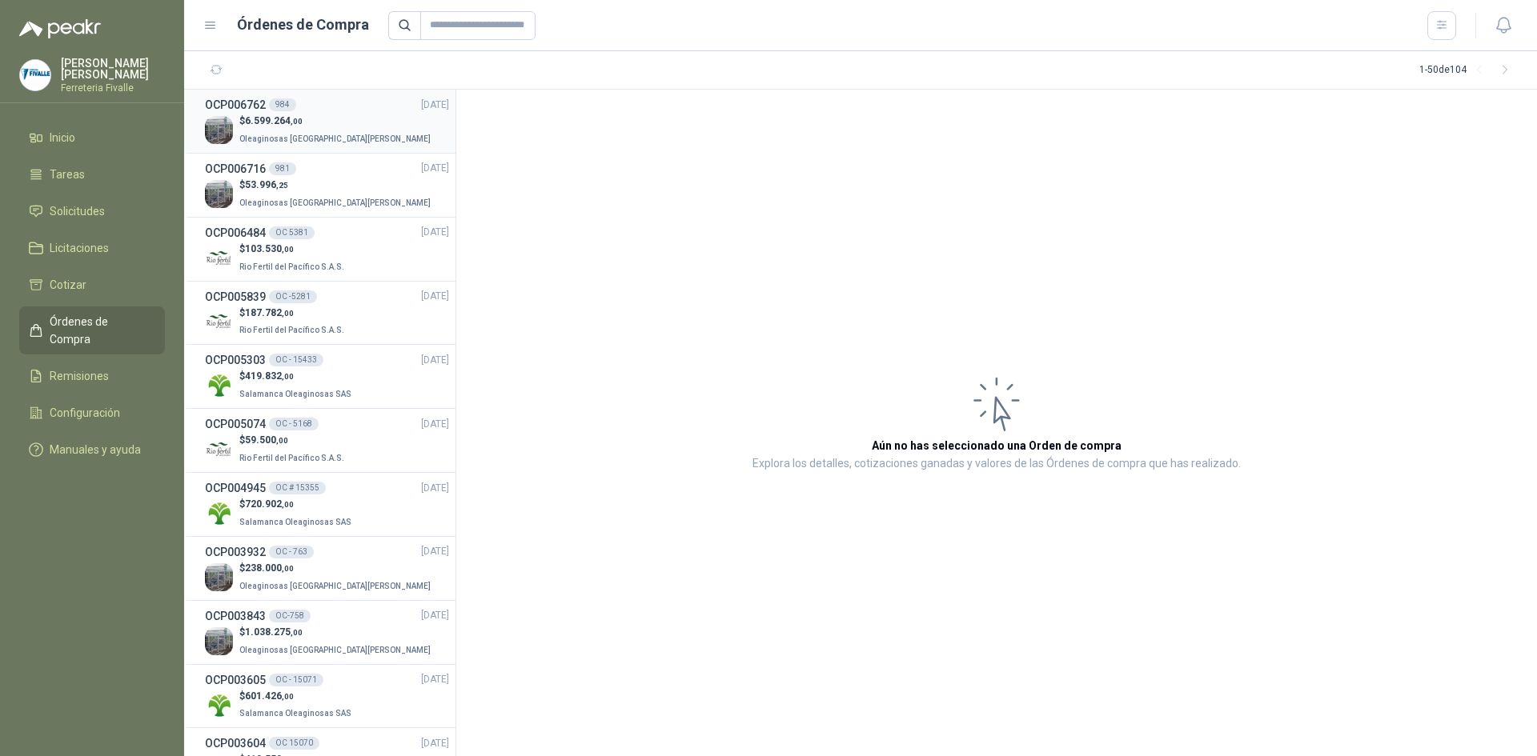
click at [347, 138] on div "$ 6.599.264 ,00 Oleaginosas [GEOGRAPHIC_DATA][PERSON_NAME]" at bounding box center [327, 130] width 244 height 33
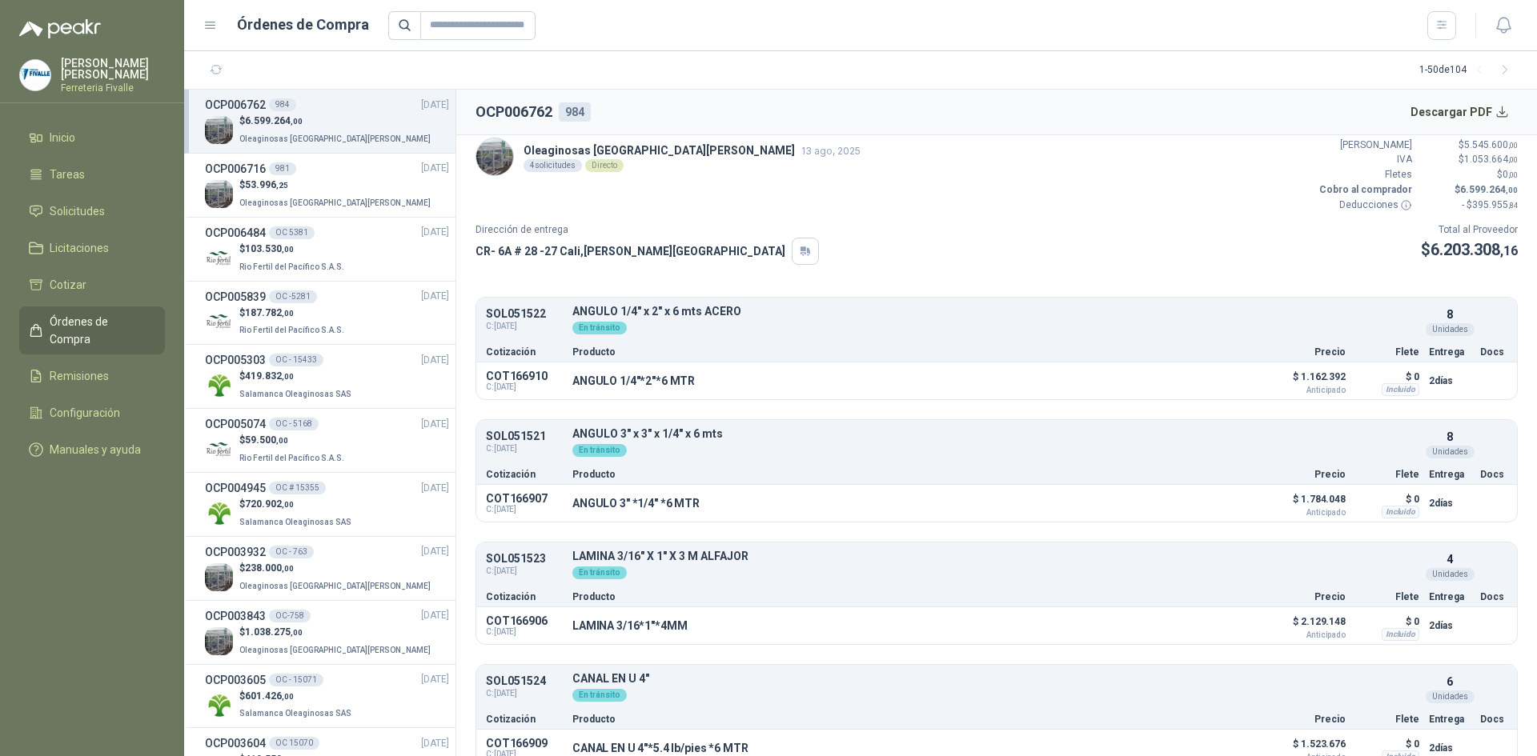
scroll to position [27, 0]
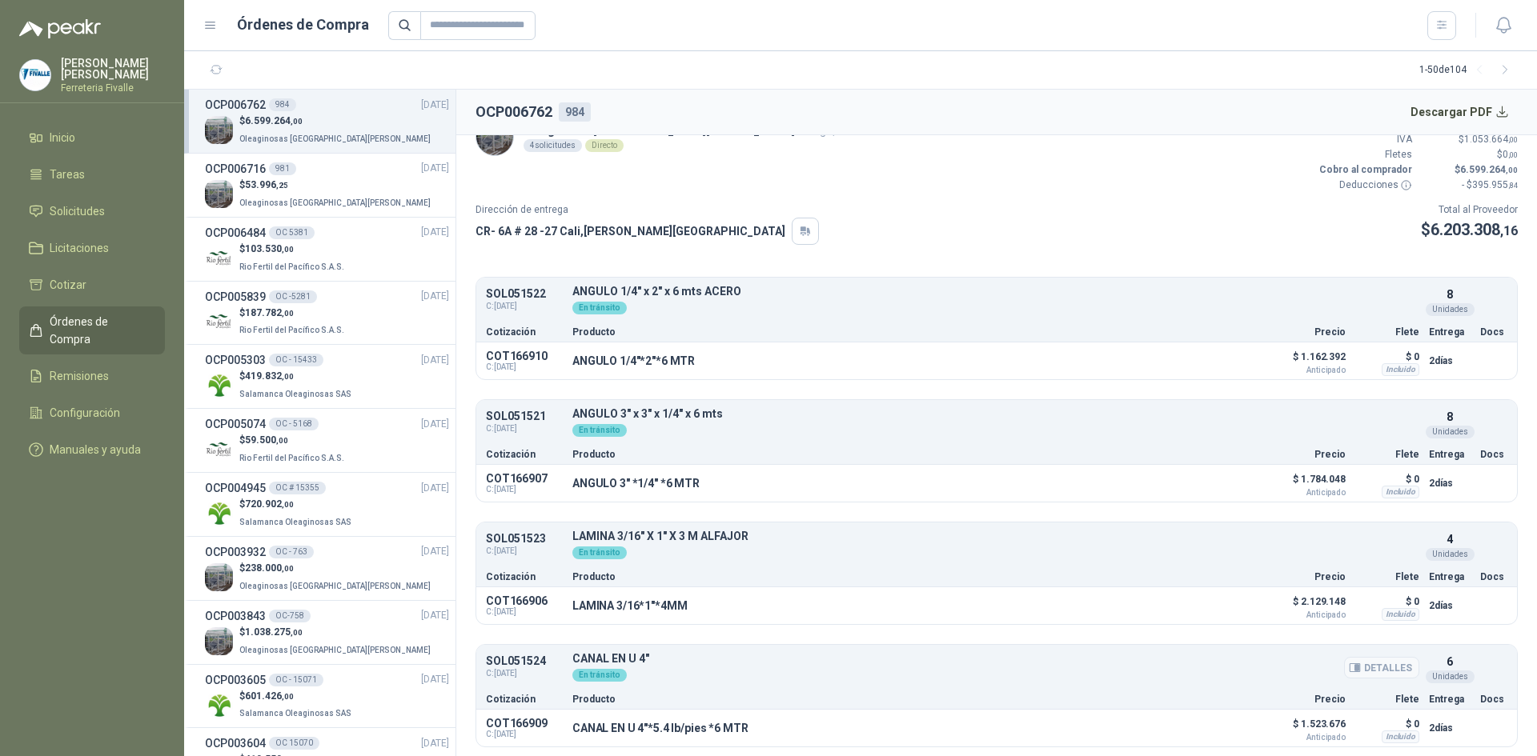
click at [835, 676] on div "En tránsito" at bounding box center [995, 674] width 847 height 18
click at [1382, 668] on button "Detalles" at bounding box center [1381, 668] width 75 height 22
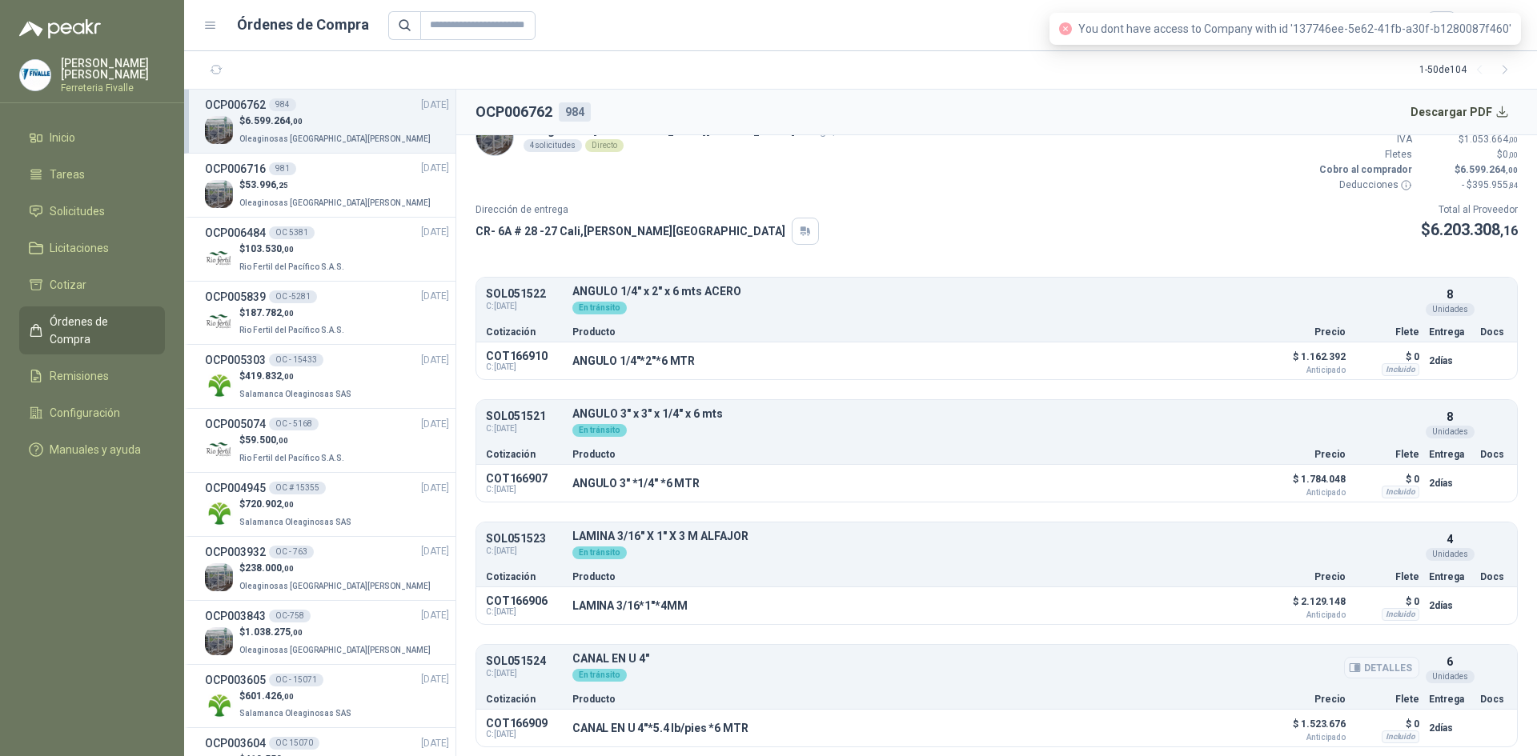
click at [1362, 668] on button "Detalles" at bounding box center [1381, 668] width 75 height 22
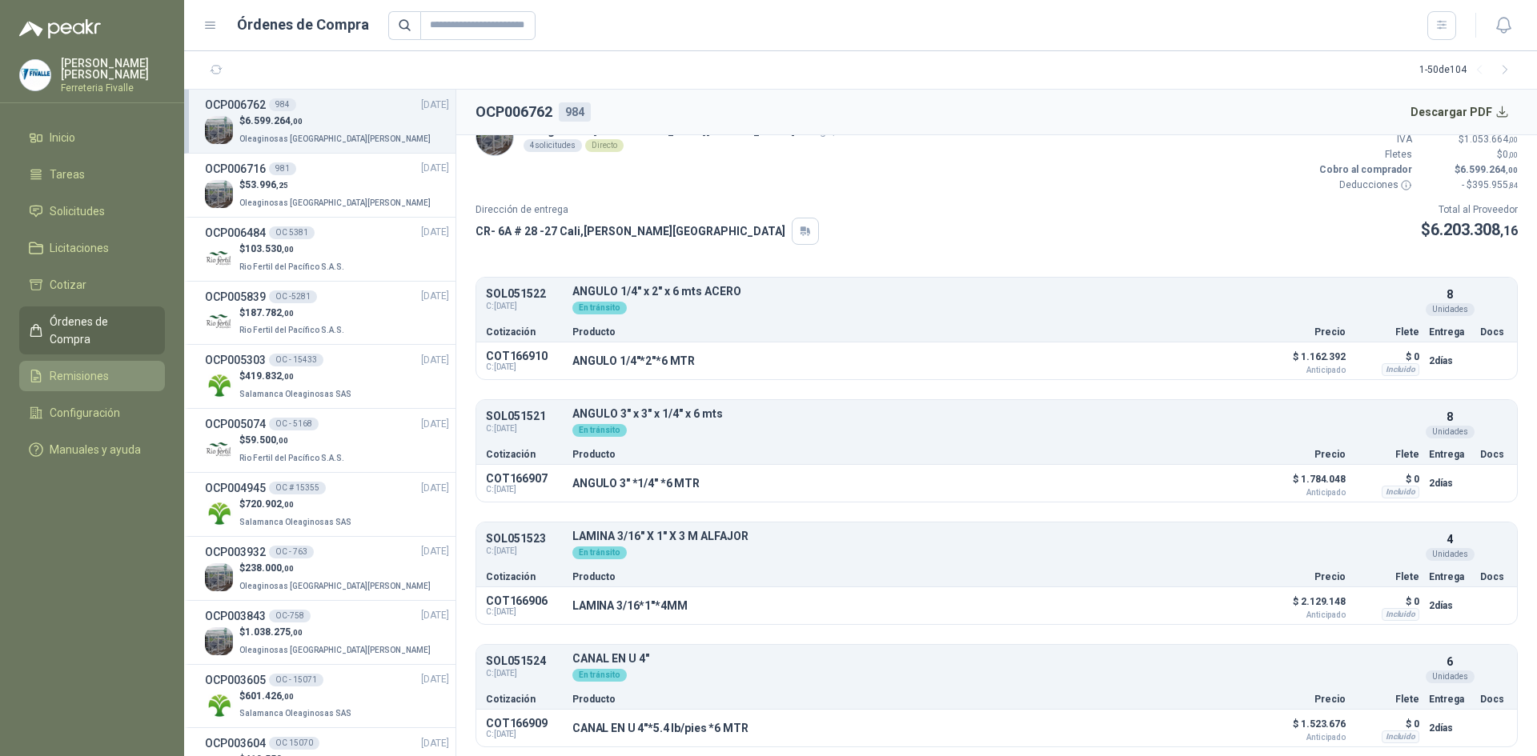
click at [84, 372] on span "Remisiones" at bounding box center [79, 376] width 59 height 18
